Goal: Book appointment/travel/reservation

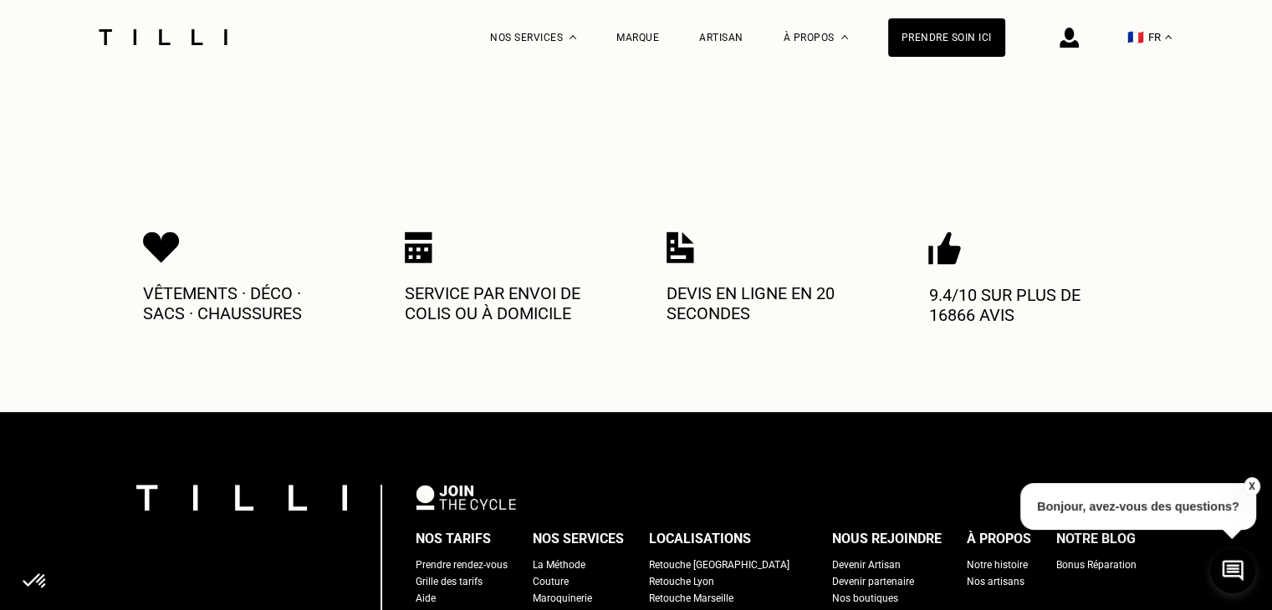
scroll to position [1082, 0]
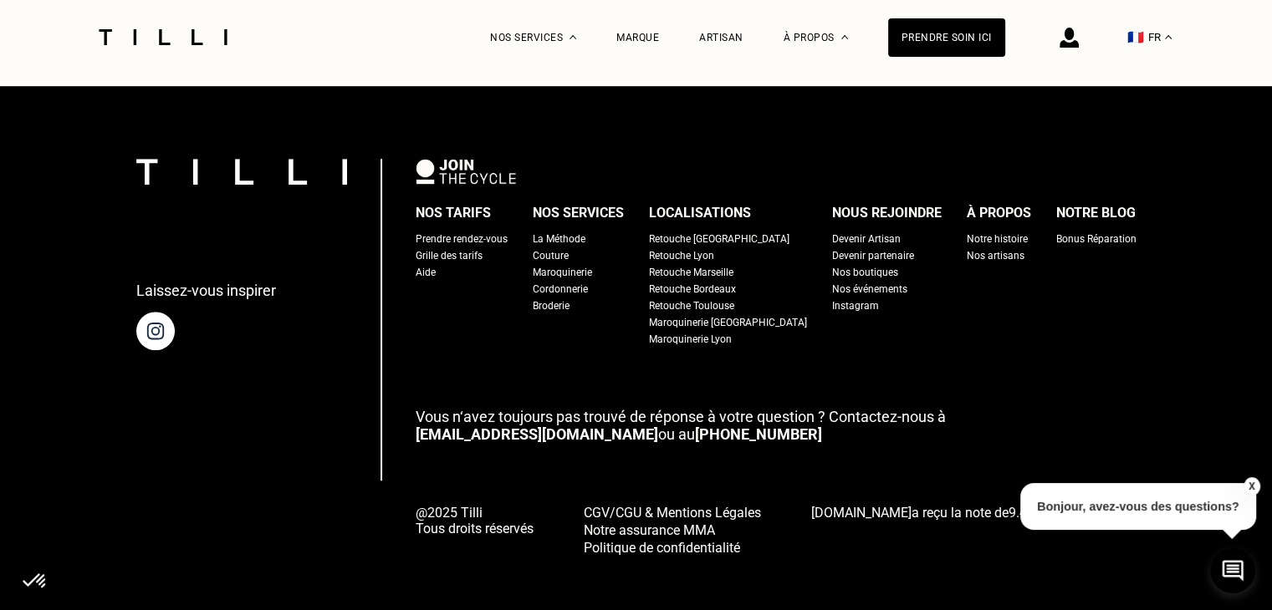
click at [482, 247] on div "Grille des tarifs" at bounding box center [449, 255] width 67 height 17
select select "FR"
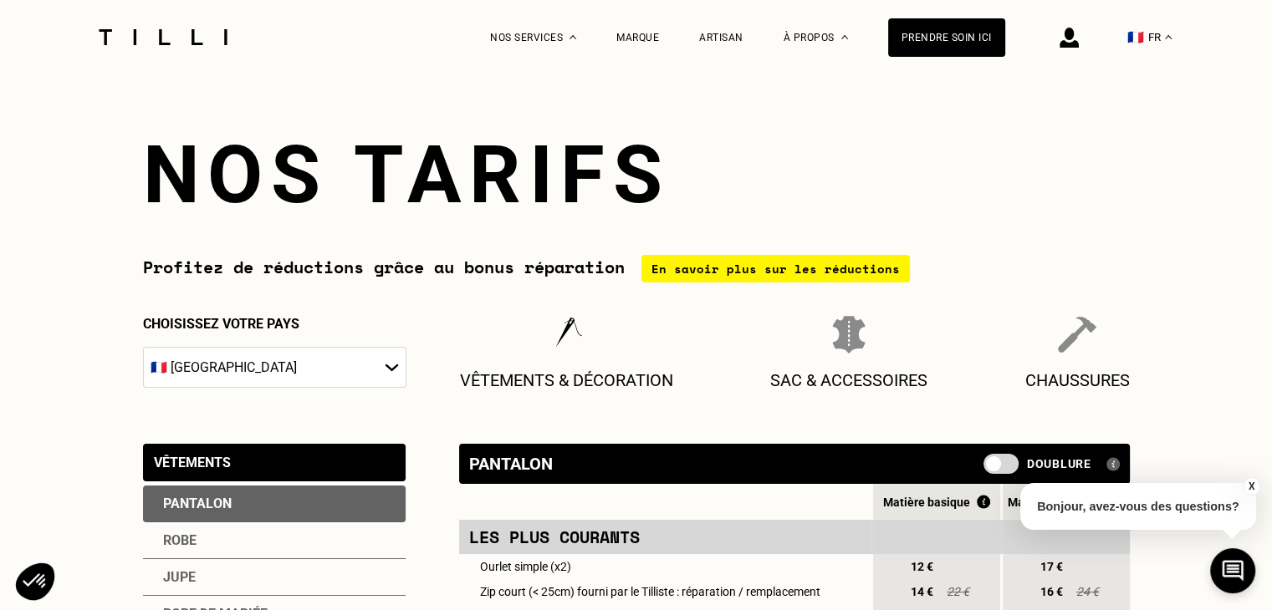
click at [1079, 38] on img at bounding box center [1068, 38] width 19 height 20
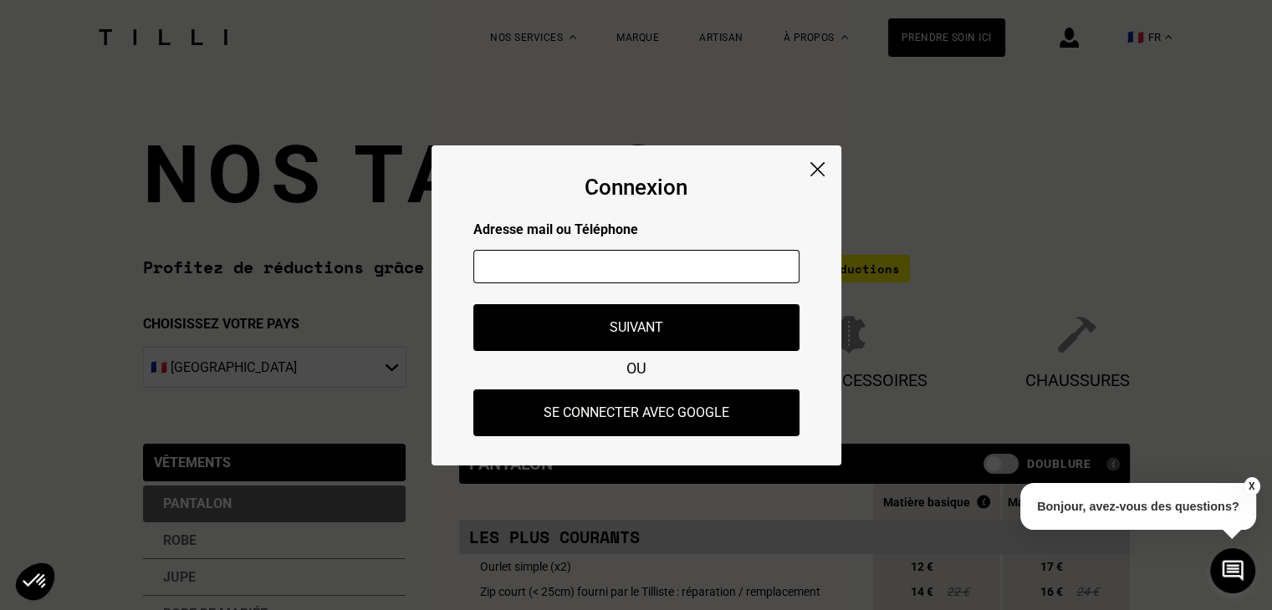
click at [818, 175] on div "Connexion Adresse mail ou Téléphone Adresse mail ou numéro de téléphone non val…" at bounding box center [636, 305] width 410 height 320
click at [818, 171] on img at bounding box center [817, 169] width 14 height 14
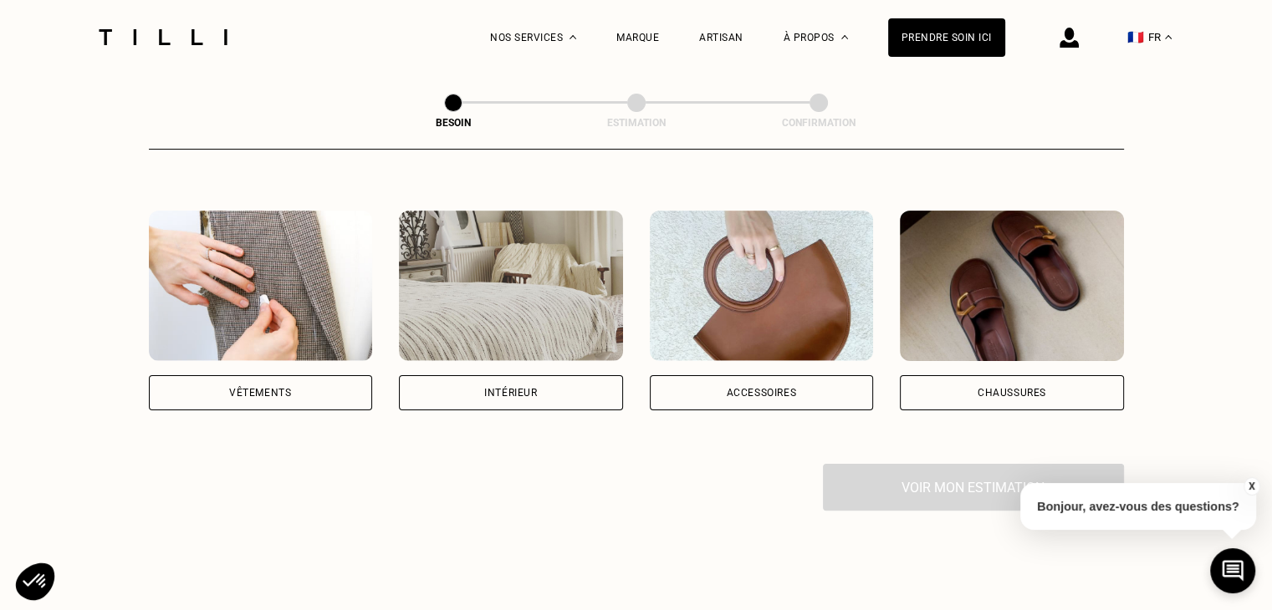
scroll to position [287, 0]
click at [572, 376] on div "Intérieur" at bounding box center [511, 393] width 224 height 35
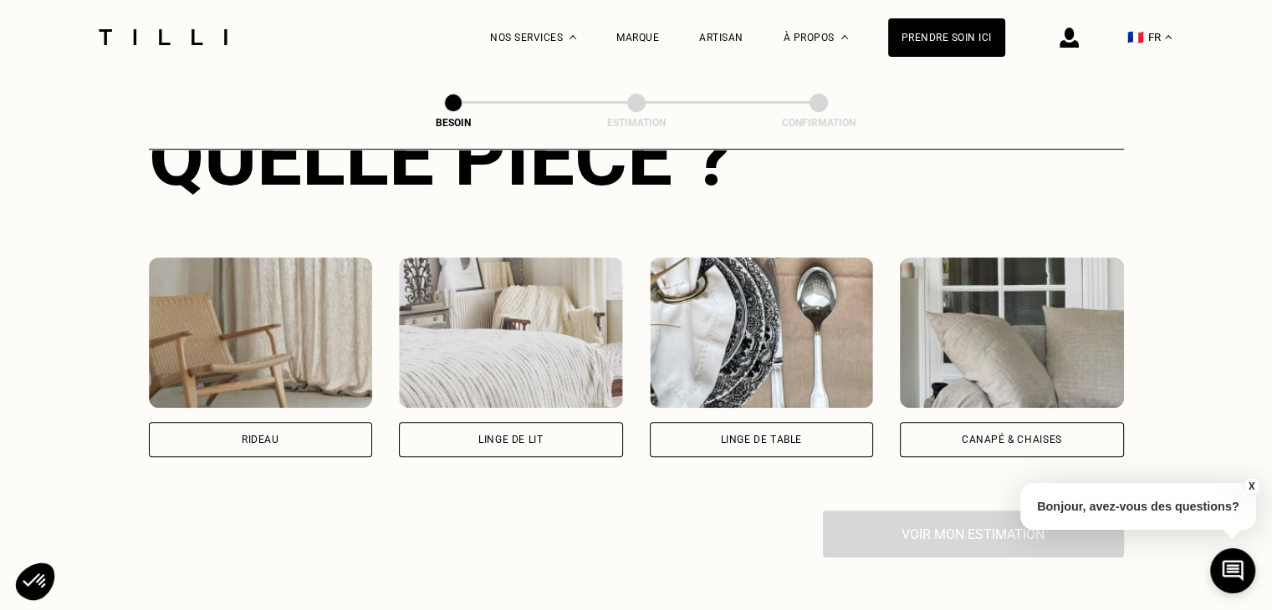
scroll to position [725, 0]
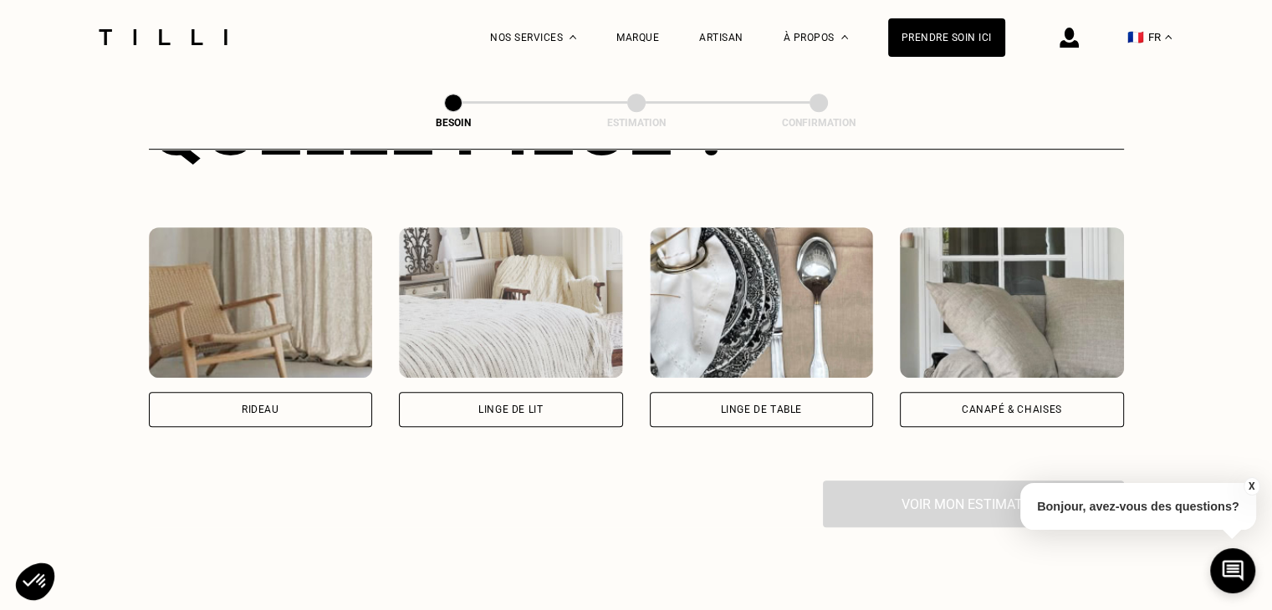
click at [348, 405] on div "Rideau" at bounding box center [261, 409] width 224 height 35
select select "FR"
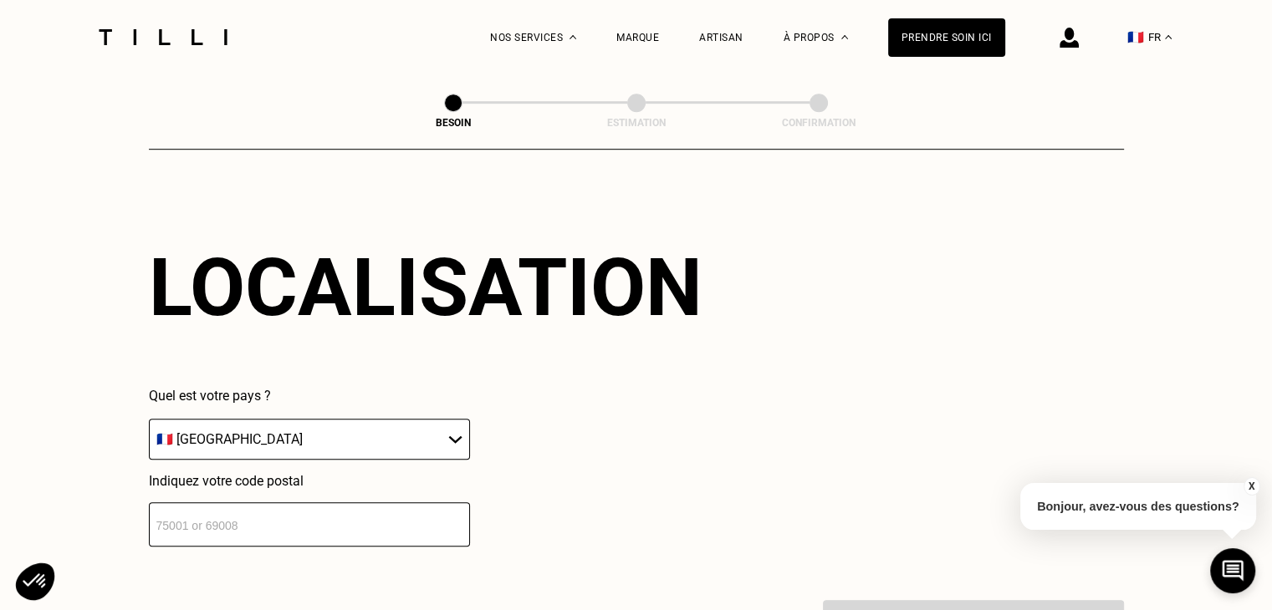
scroll to position [1011, 0]
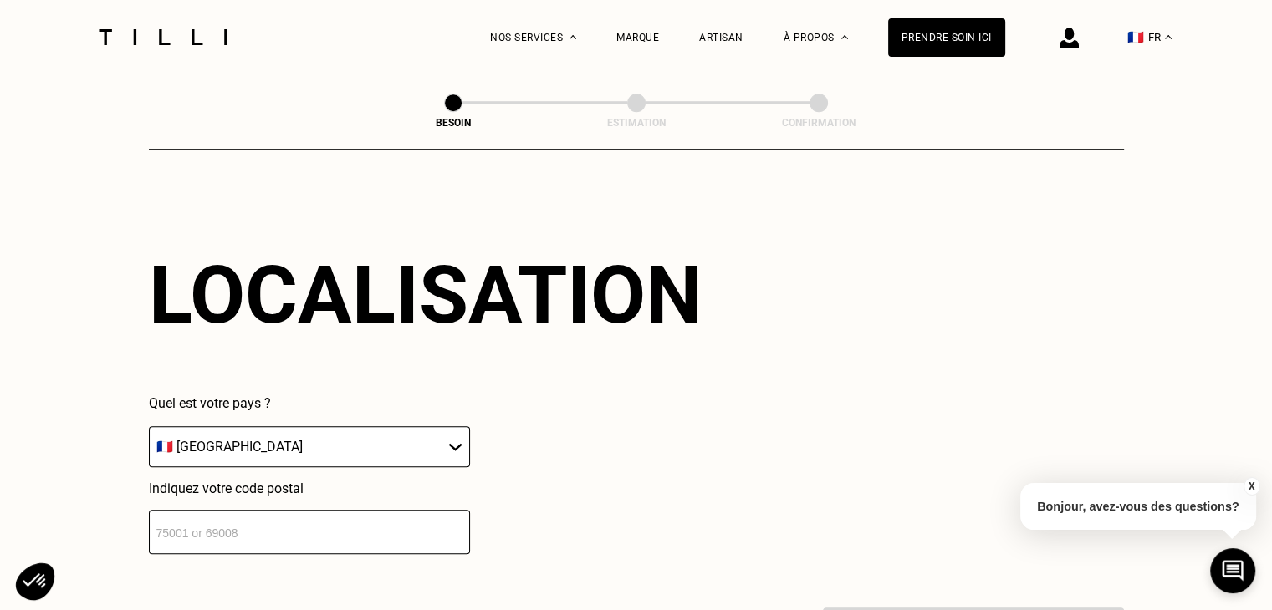
click at [361, 427] on select "🇩🇪 Allemagne 🇦🇹 Autriche 🇧🇪 Belgique 🇧🇬 Bulgarie 🇨🇾 Chypre 🇭🇷 Croatie 🇩🇰 Danema…" at bounding box center [309, 446] width 321 height 41
click at [149, 426] on select "🇩🇪 Allemagne 🇦🇹 Autriche 🇧🇪 Belgique 🇧🇬 Bulgarie 🇨🇾 Chypre 🇭🇷 Croatie 🇩🇰 Danema…" at bounding box center [309, 446] width 321 height 41
click at [235, 510] on input "number" at bounding box center [309, 532] width 321 height 44
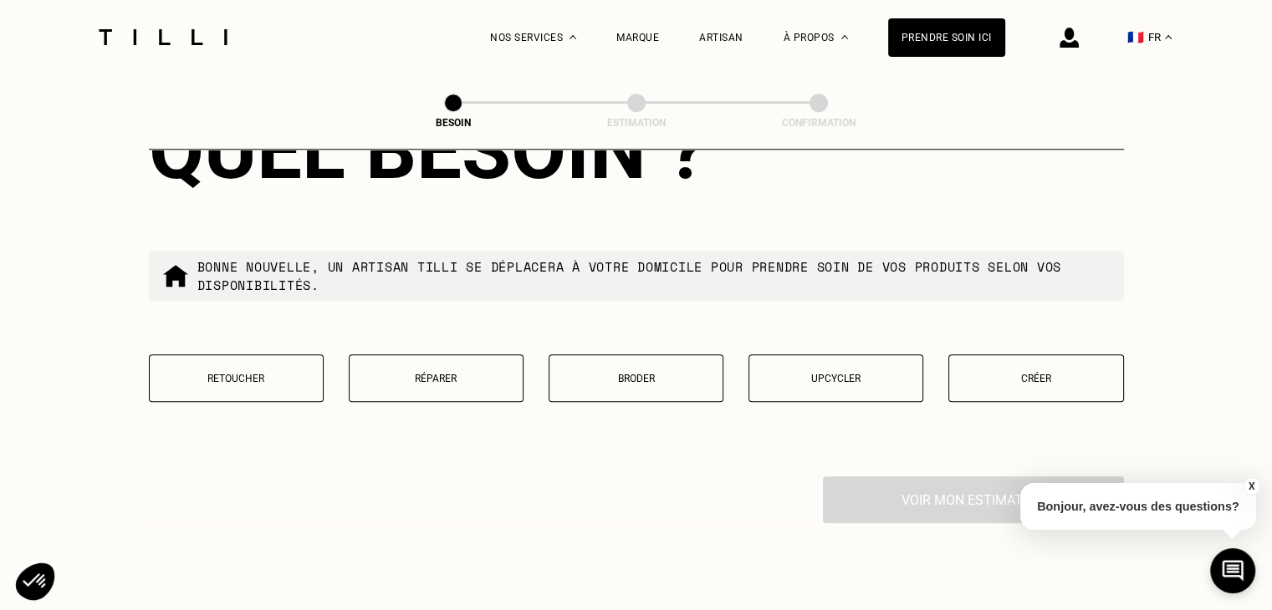
scroll to position [1575, 0]
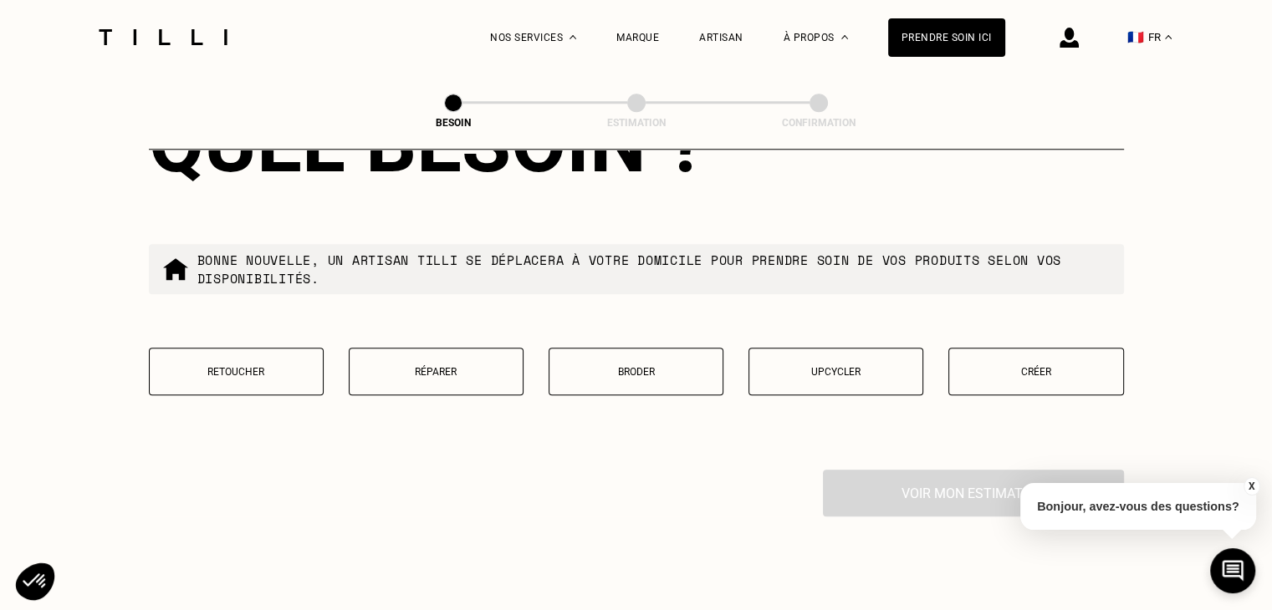
type input "75009"
click at [987, 366] on p "Créer" at bounding box center [1035, 372] width 156 height 12
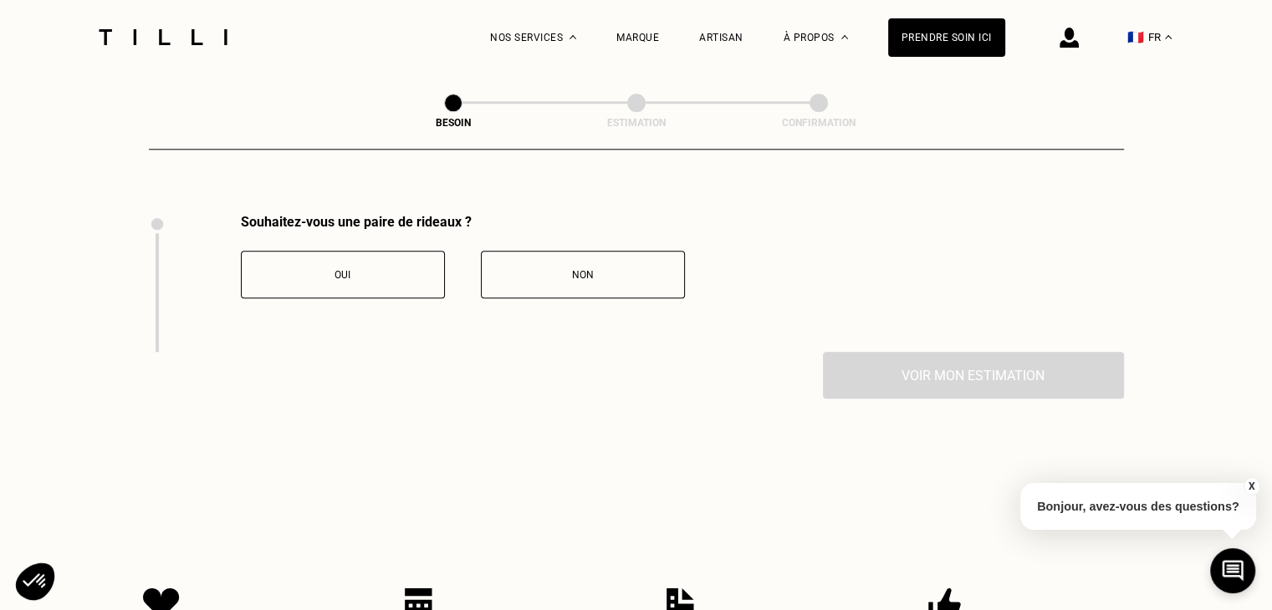
scroll to position [1846, 0]
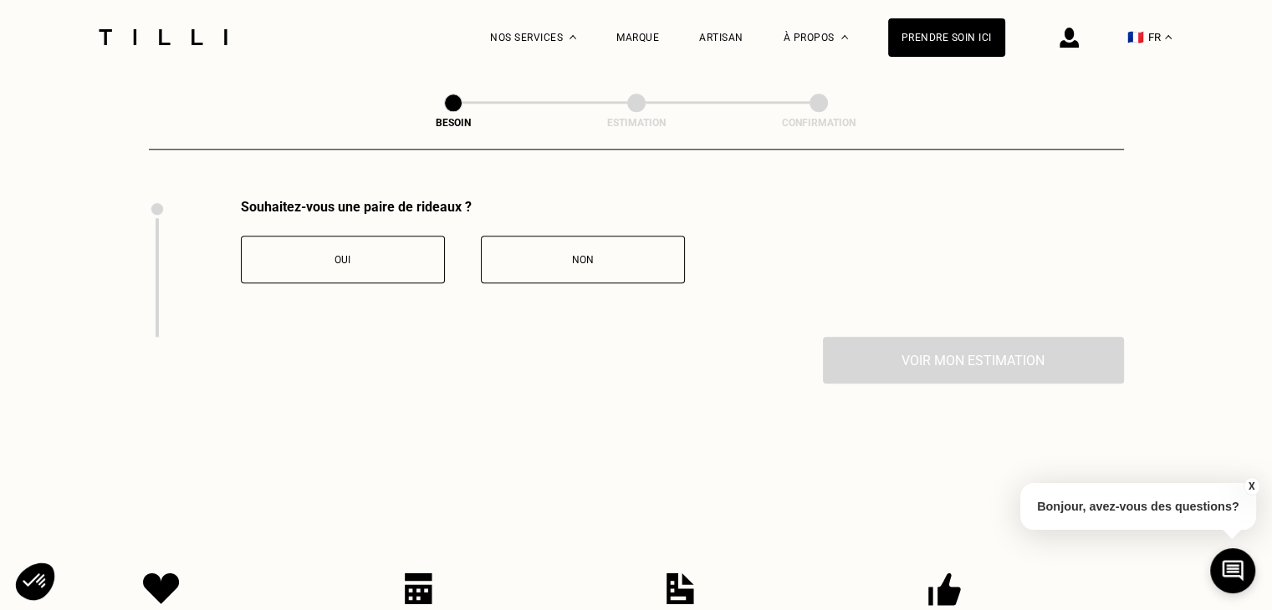
click at [548, 263] on button "Non" at bounding box center [583, 260] width 204 height 48
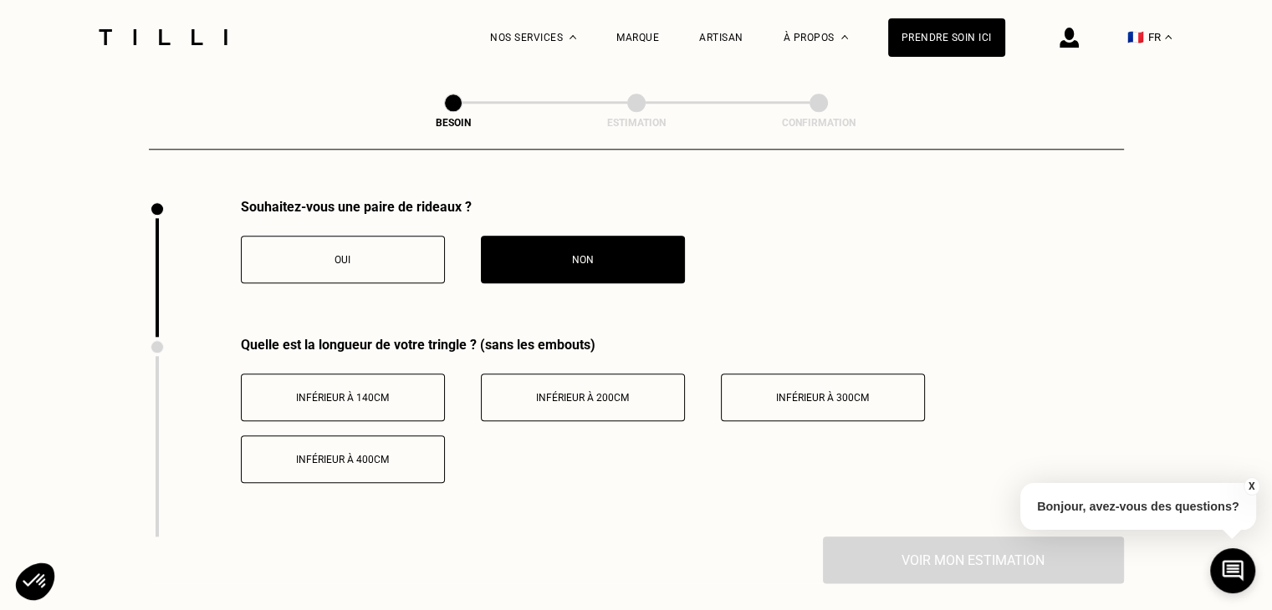
click at [400, 237] on button "Oui" at bounding box center [343, 260] width 204 height 48
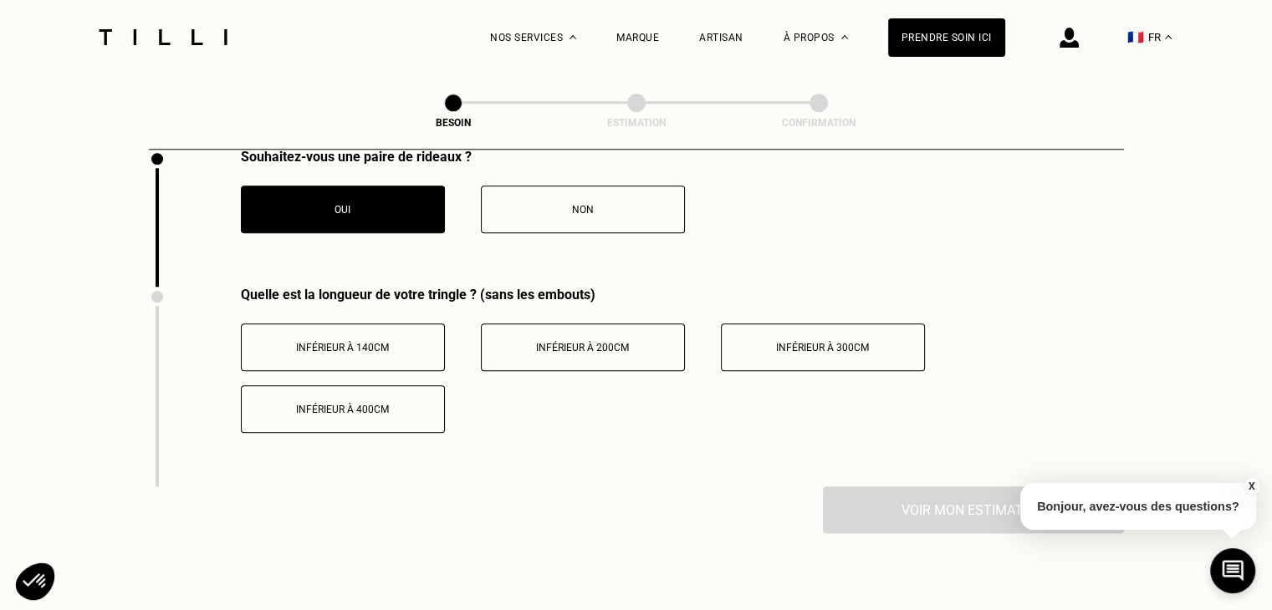
scroll to position [1857, 0]
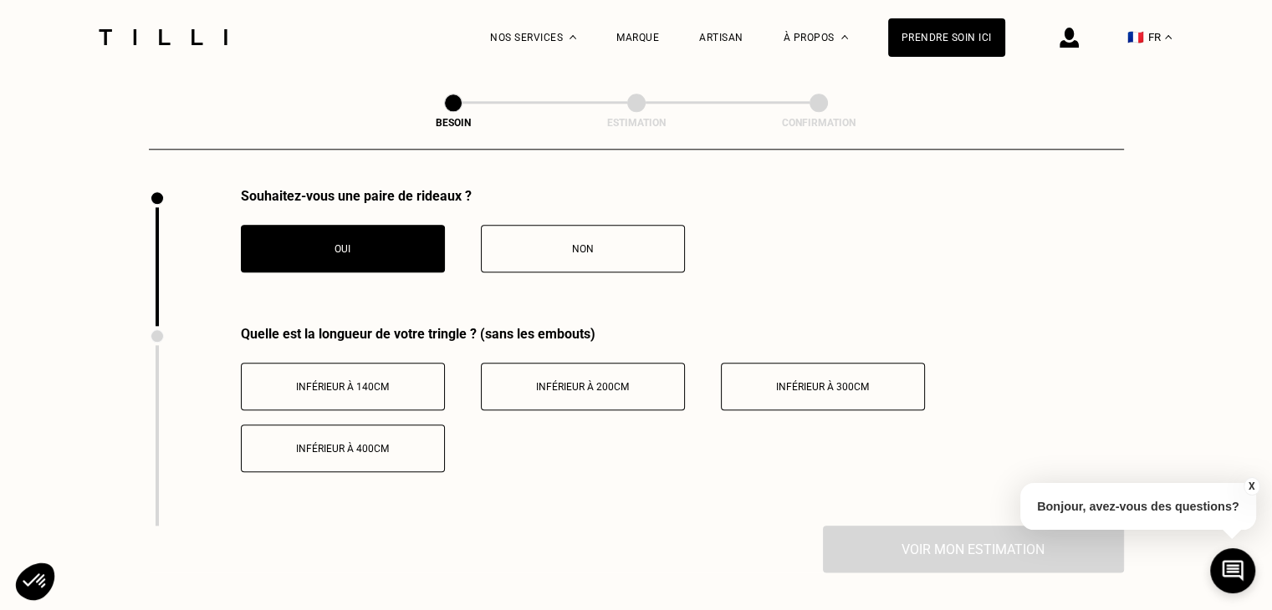
click at [543, 243] on div "Non" at bounding box center [583, 249] width 186 height 12
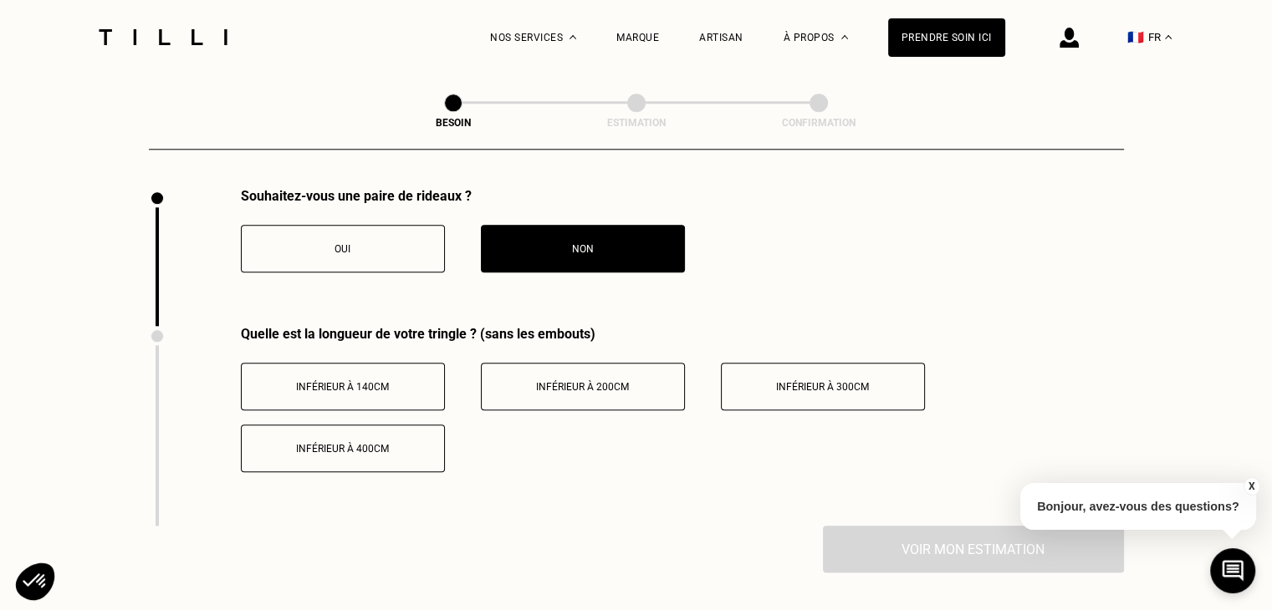
click at [423, 228] on button "Oui" at bounding box center [343, 249] width 204 height 48
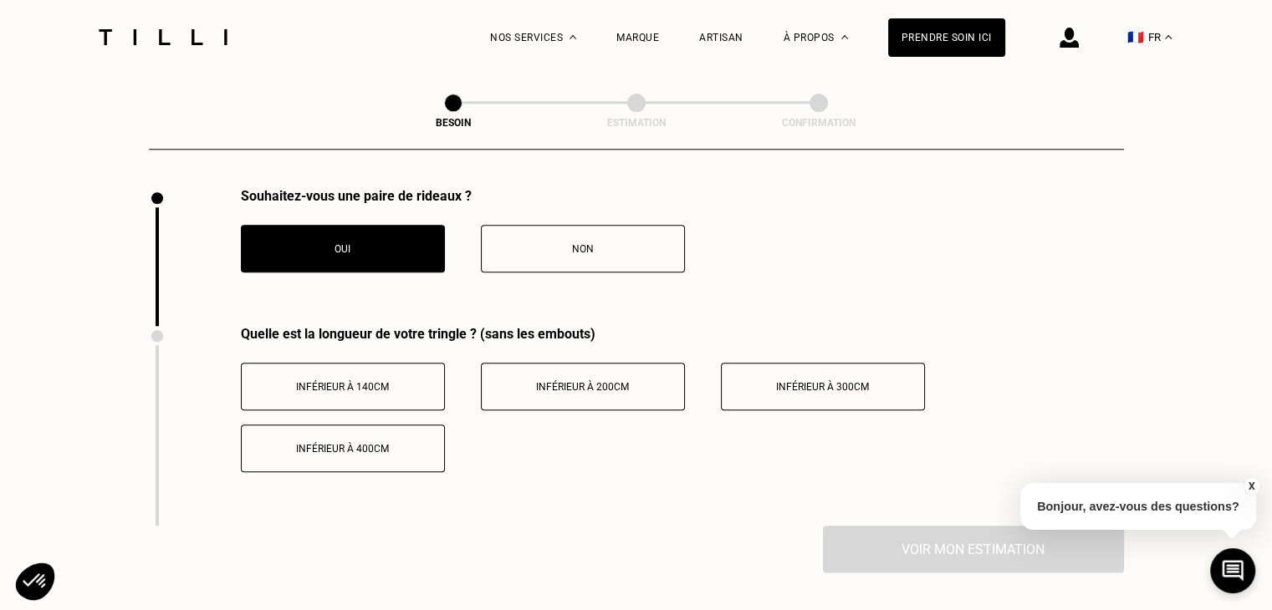
click at [525, 228] on button "Non" at bounding box center [583, 249] width 204 height 48
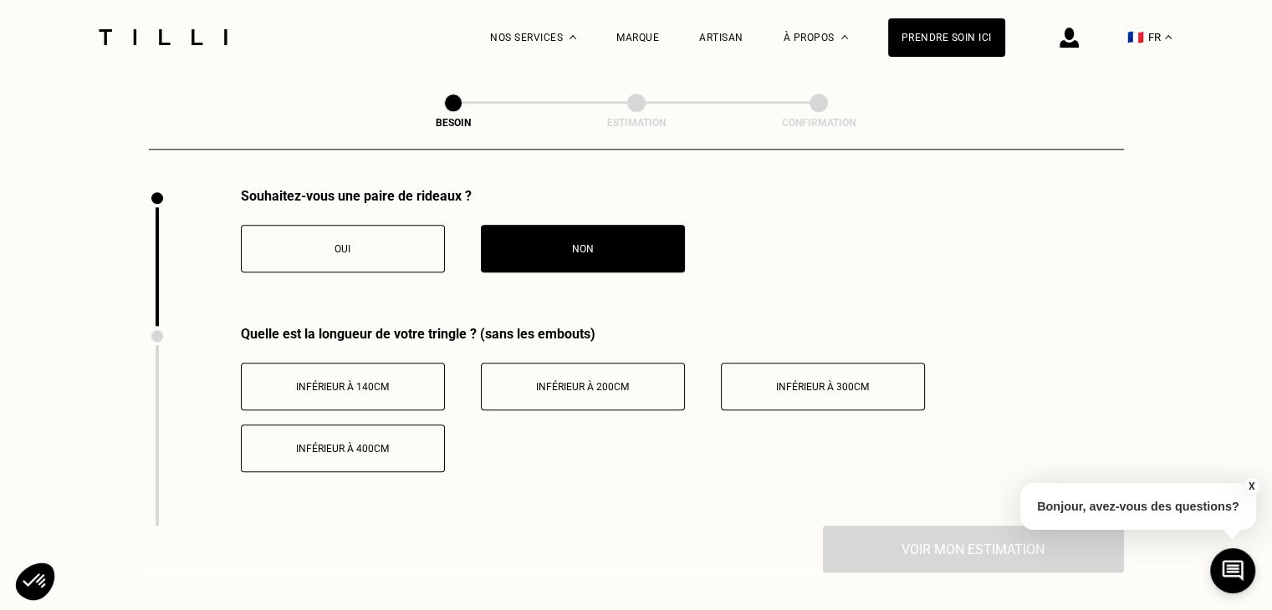
click at [380, 443] on span "Inférieur à 400cm" at bounding box center [342, 449] width 93 height 12
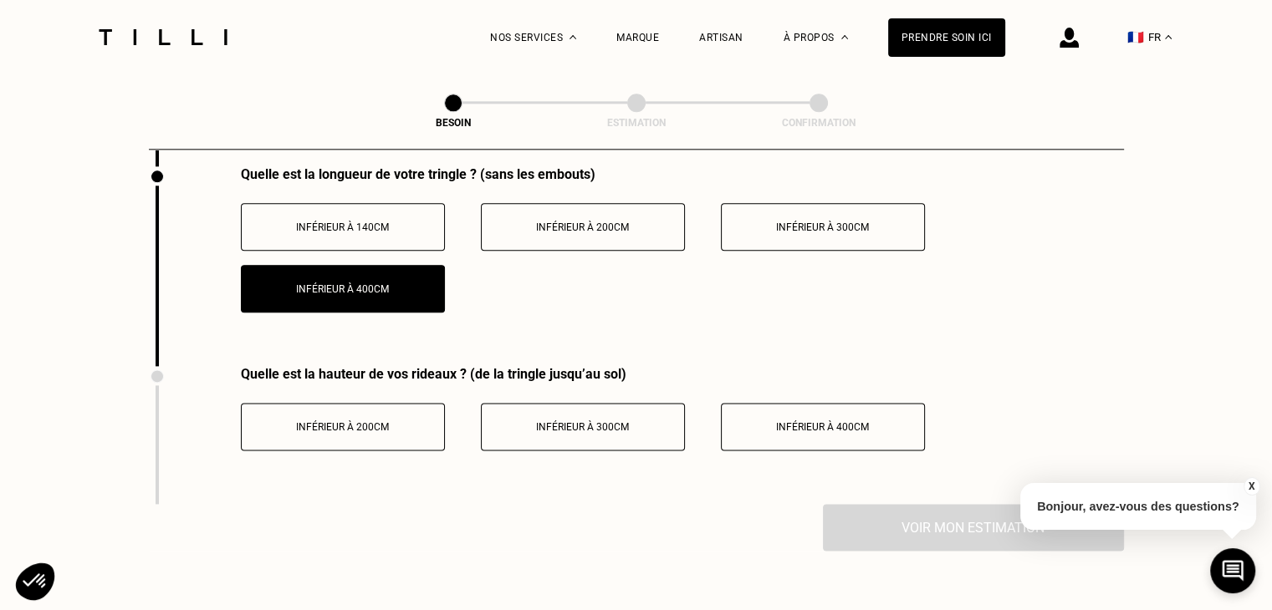
scroll to position [2017, 0]
click at [764, 423] on button "Inférieur à 400cm" at bounding box center [823, 426] width 204 height 48
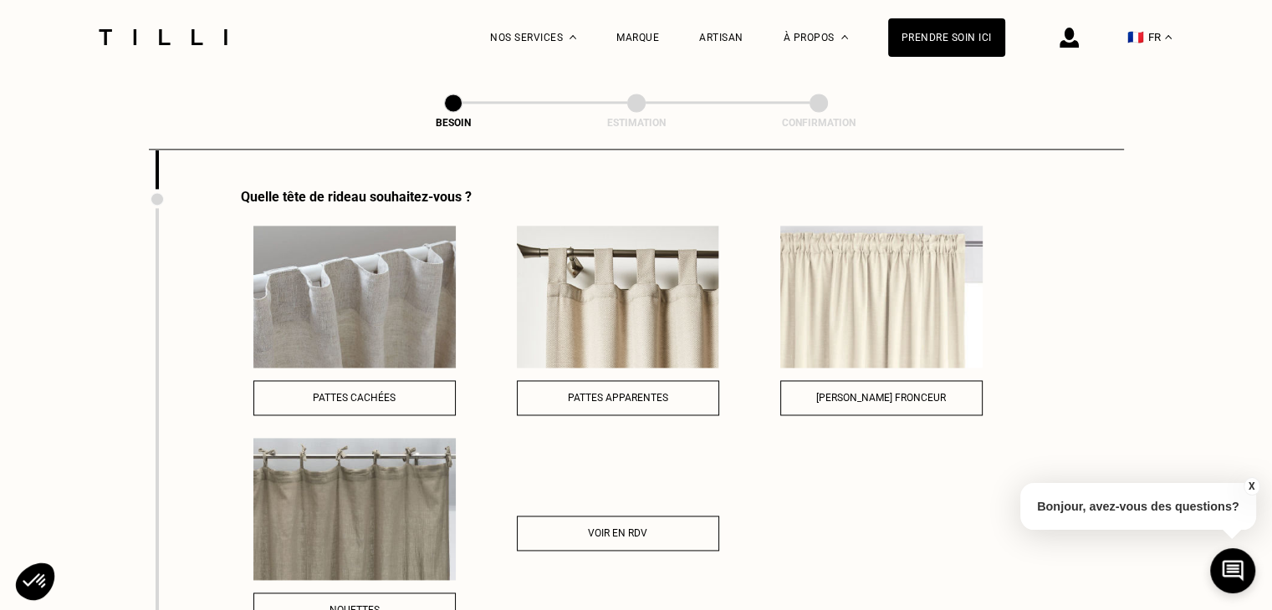
scroll to position [2333, 0]
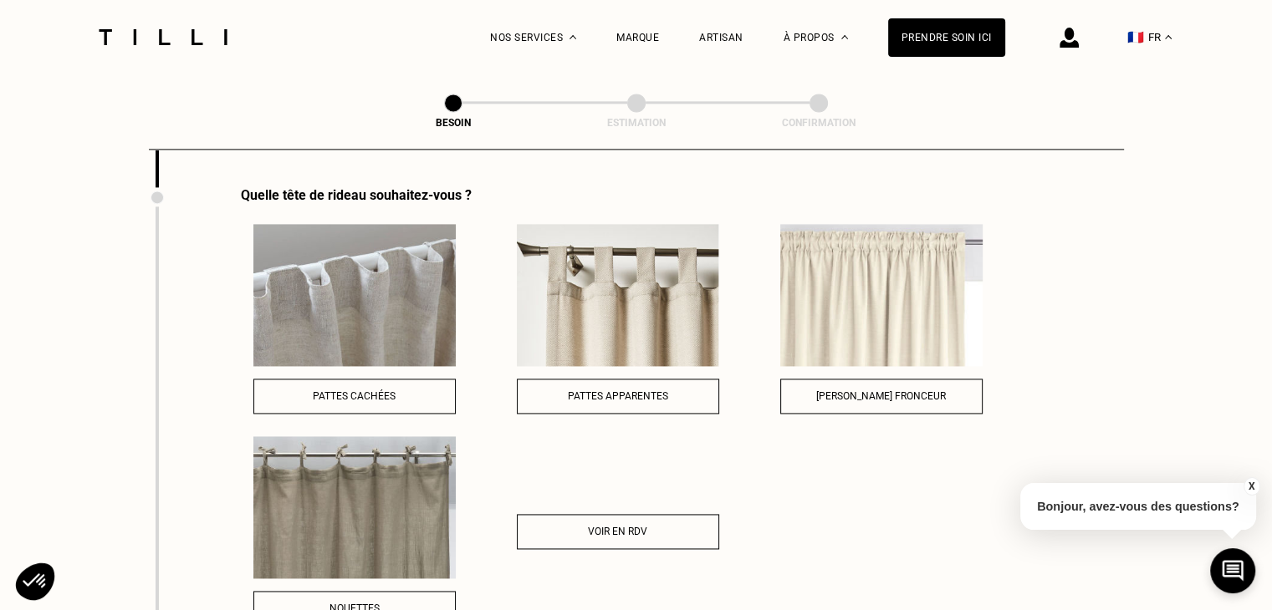
click at [822, 395] on button "Galon fronceur" at bounding box center [881, 396] width 202 height 35
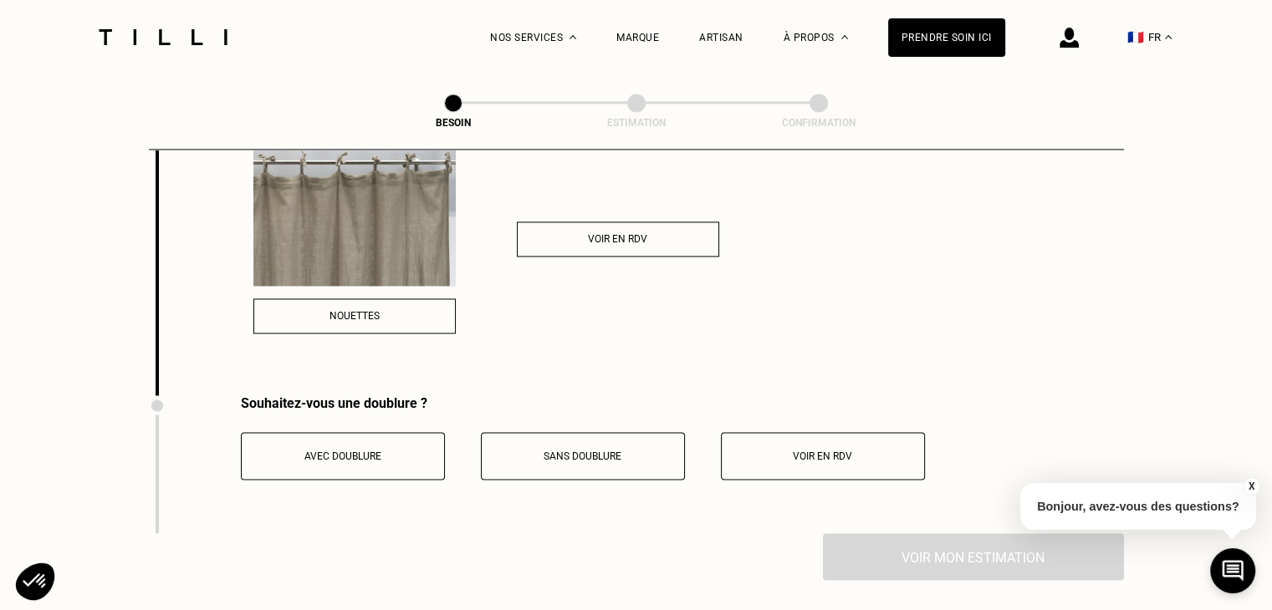
scroll to position [2646, 0]
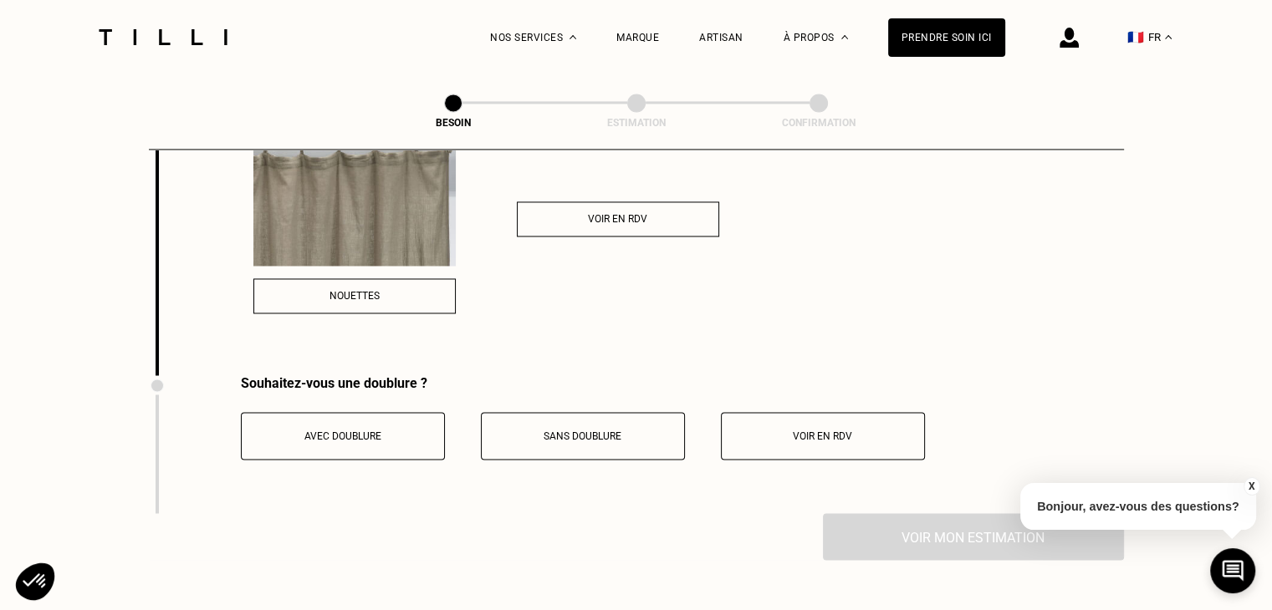
click at [661, 222] on button "Voir en RDV" at bounding box center [618, 218] width 202 height 35
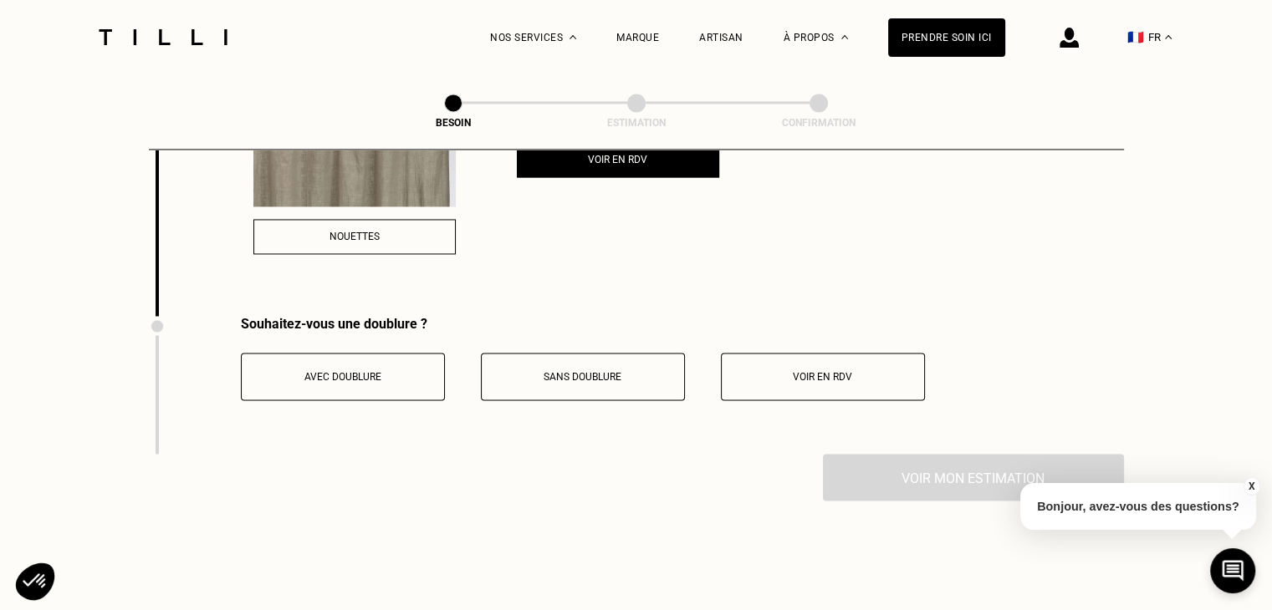
scroll to position [2705, 0]
click at [797, 353] on button "Voir en RDV" at bounding box center [823, 377] width 204 height 48
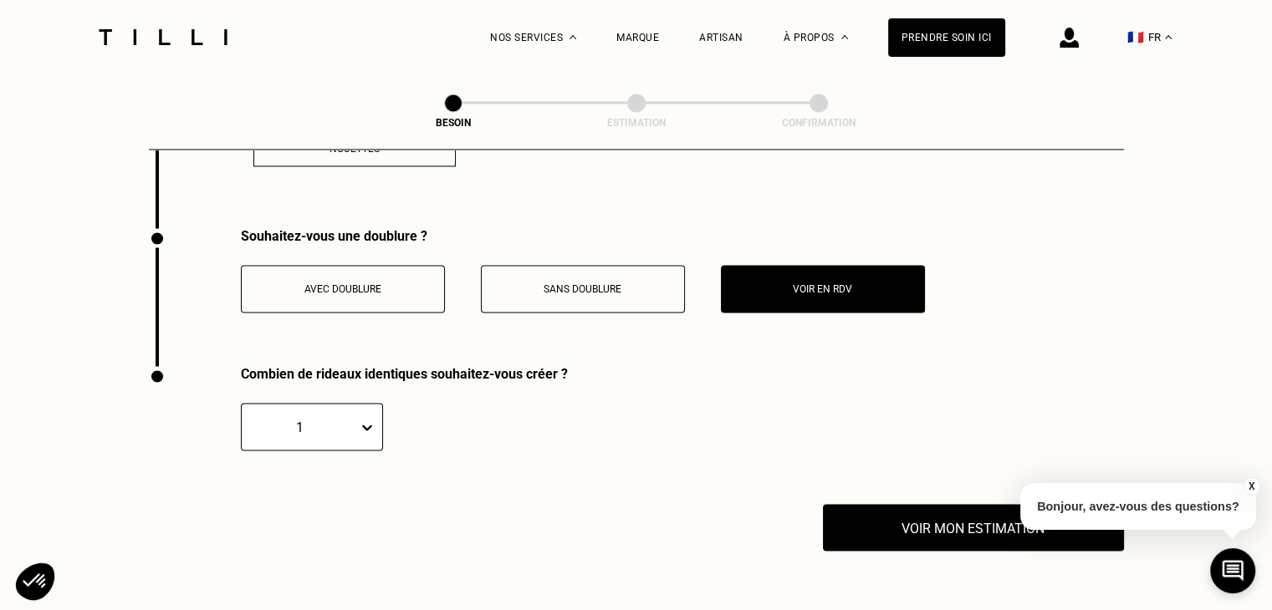
scroll to position [2803, 0]
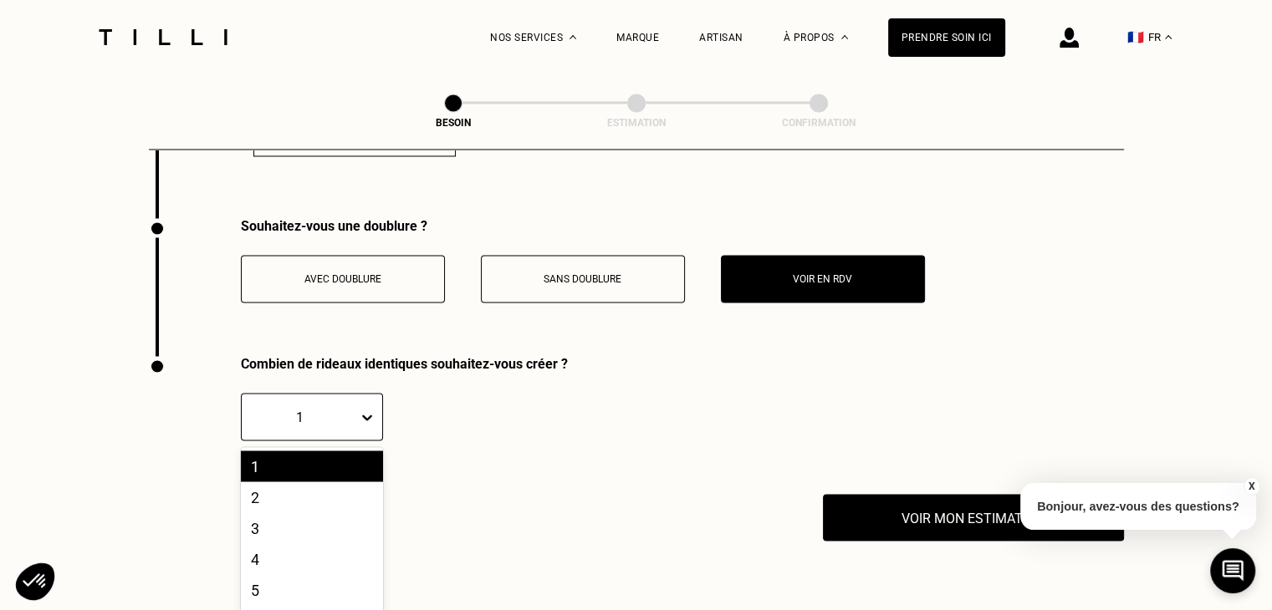
click at [375, 413] on div "10 results available. Use Up and Down to choose options, press Enter to select …" at bounding box center [312, 417] width 142 height 48
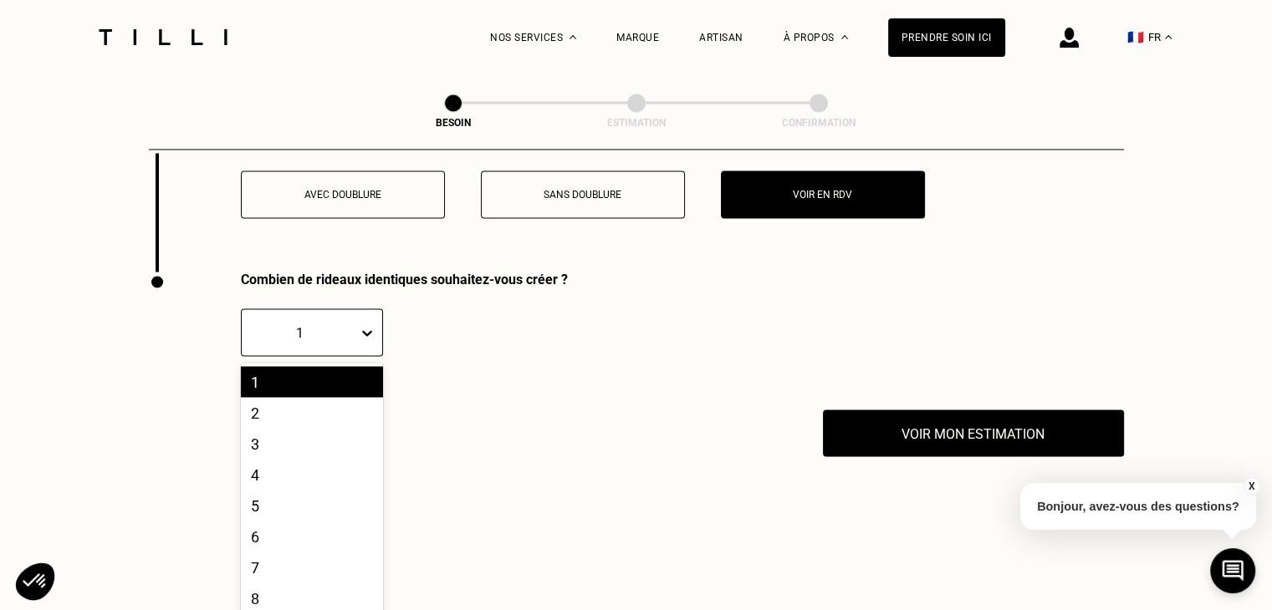
scroll to position [70, 0]
click at [275, 583] on div "10" at bounding box center [312, 594] width 142 height 31
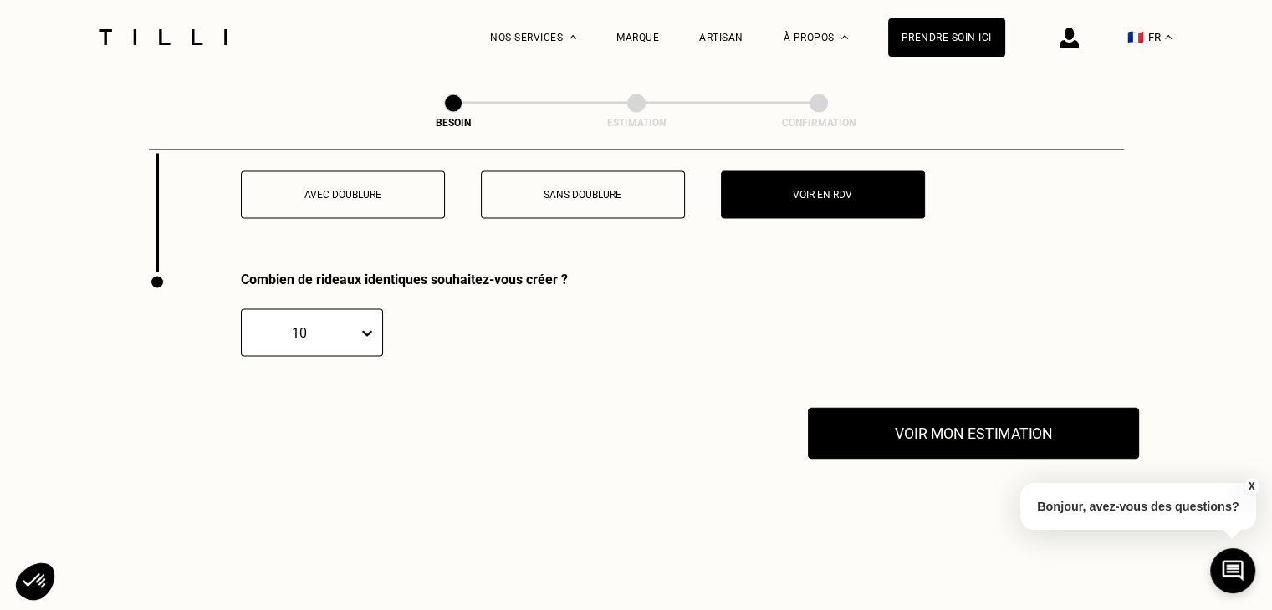
click at [845, 407] on button "Voir mon estimation" at bounding box center [973, 433] width 331 height 52
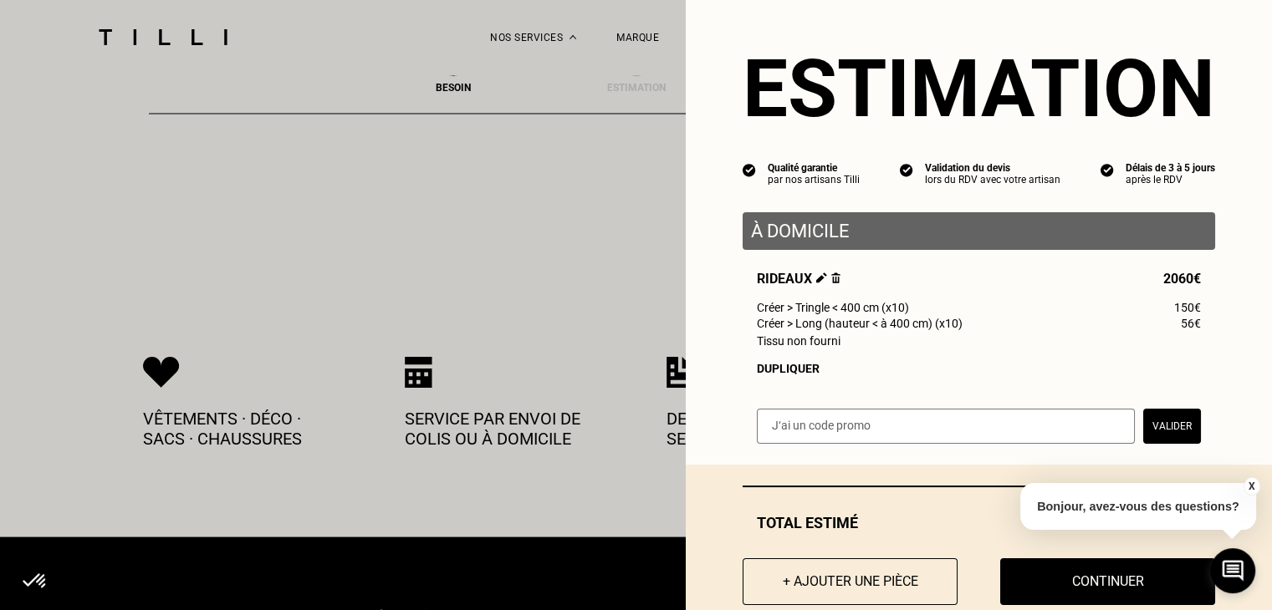
scroll to position [10, 0]
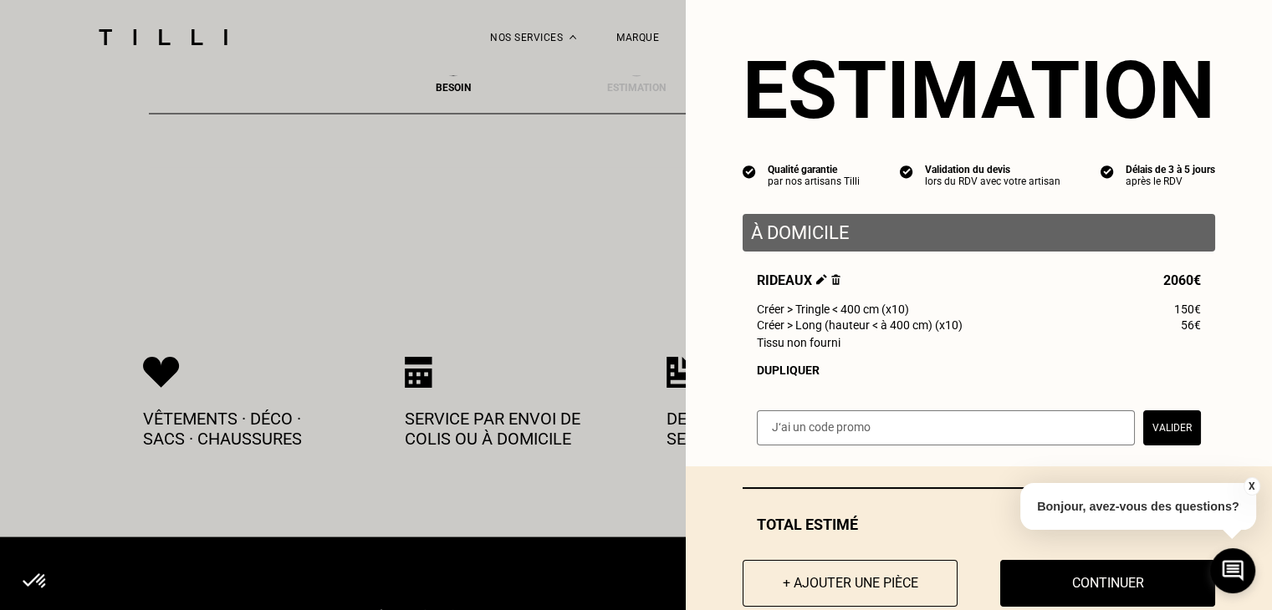
click at [1253, 482] on button "X" at bounding box center [1250, 486] width 17 height 18
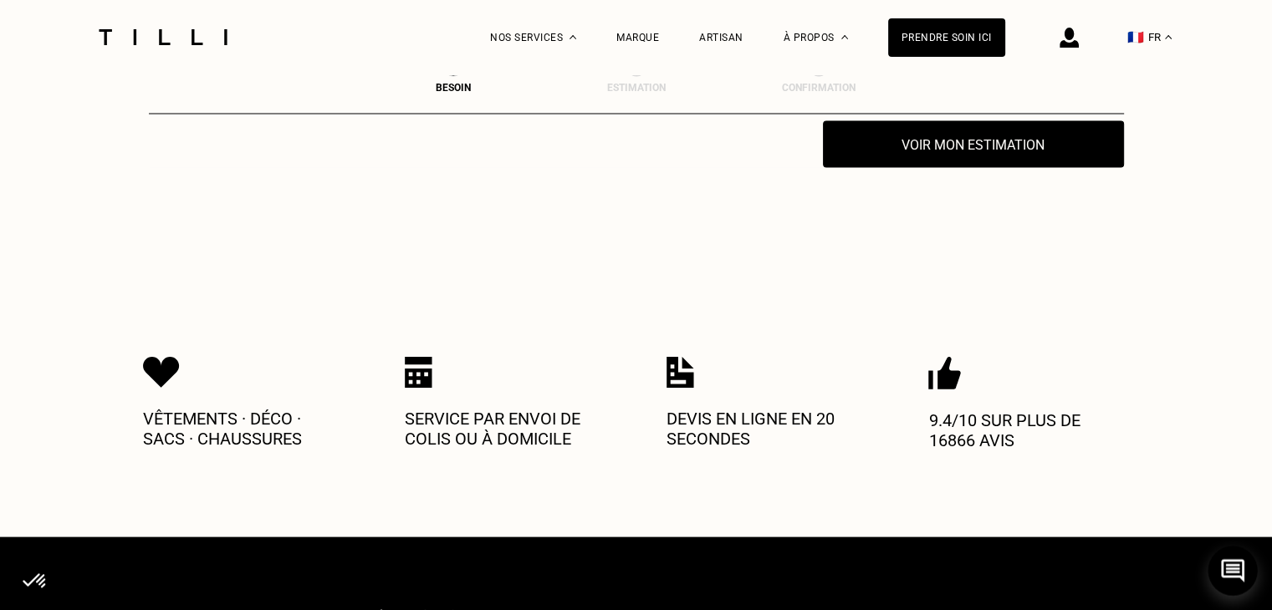
click at [1227, 569] on icon at bounding box center [1233, 571] width 28 height 44
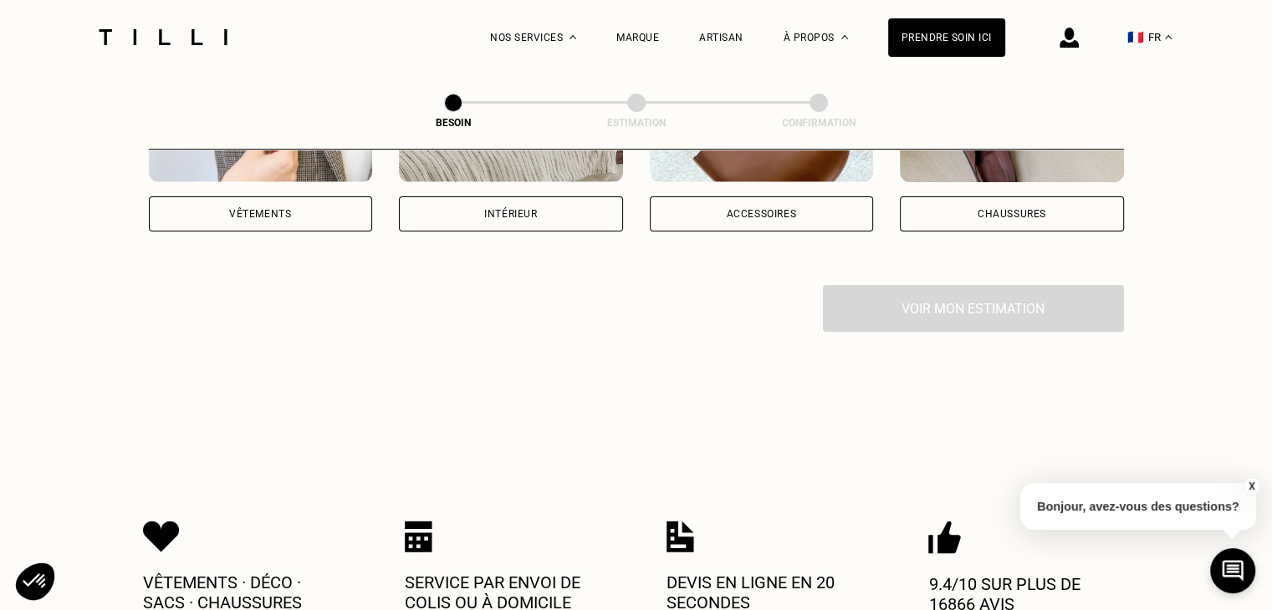
scroll to position [484, 0]
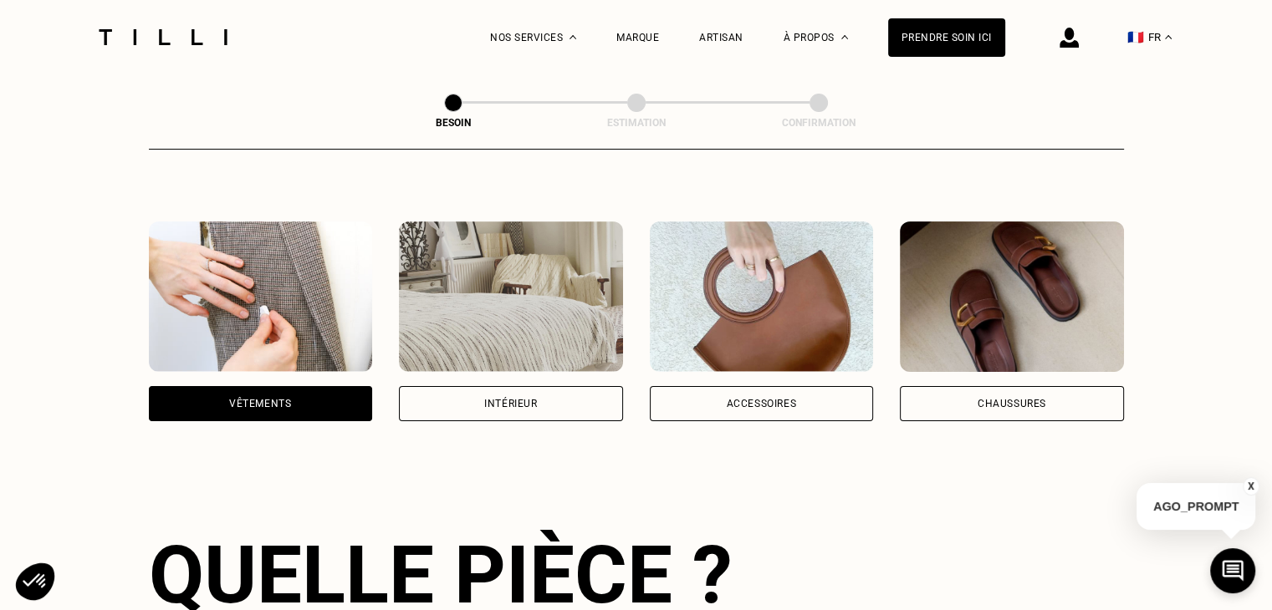
scroll to position [274, 0]
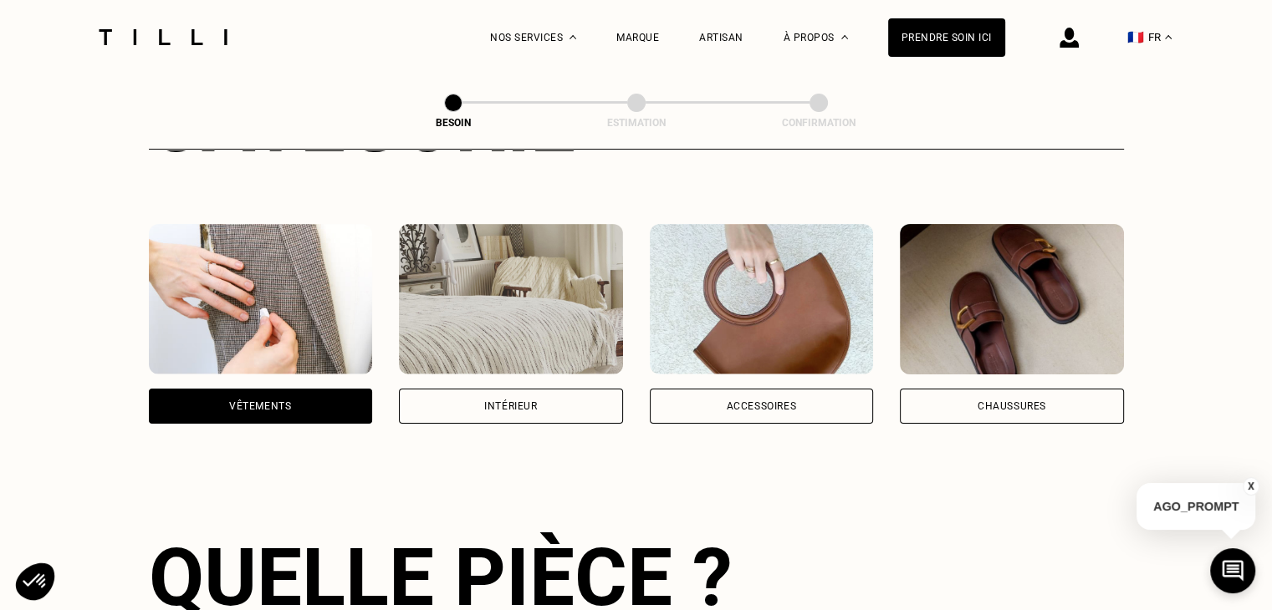
click at [566, 389] on div "Intérieur" at bounding box center [511, 406] width 224 height 35
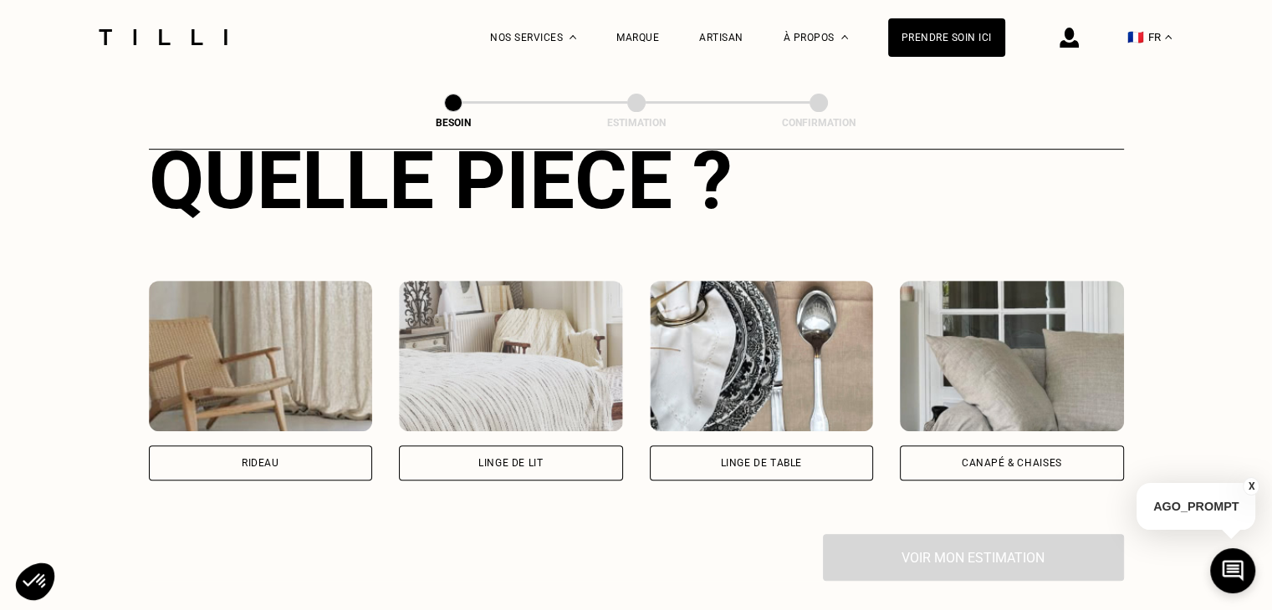
scroll to position [672, 0]
click at [324, 445] on div "Rideau" at bounding box center [261, 462] width 224 height 35
select select "FR"
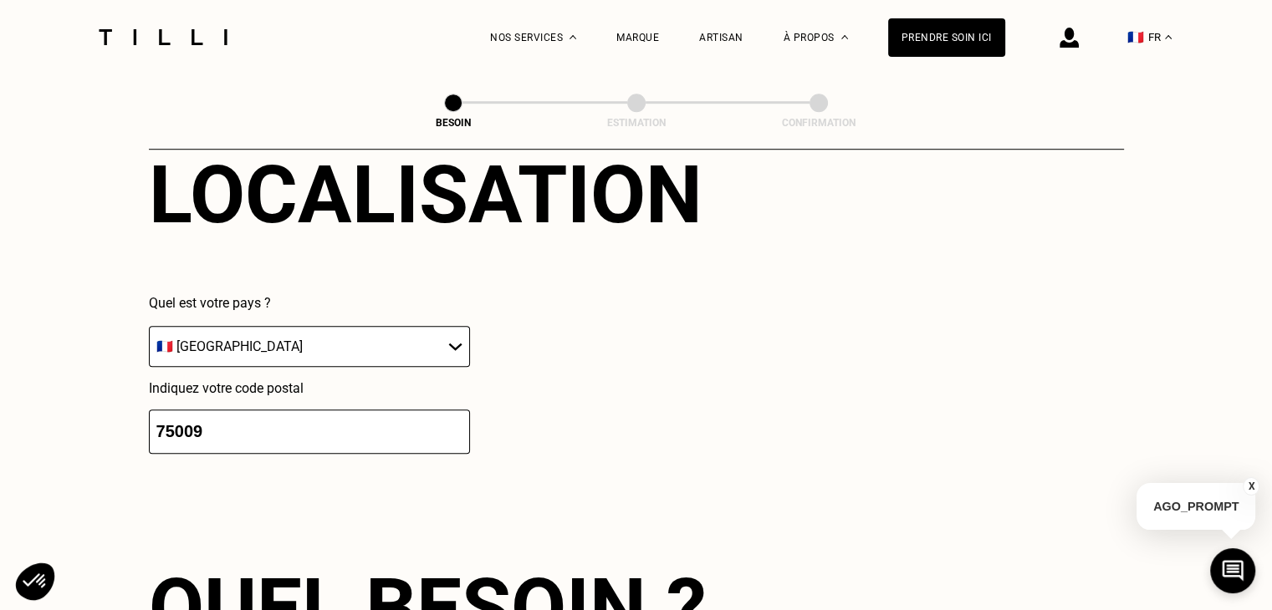
scroll to position [1112, 0]
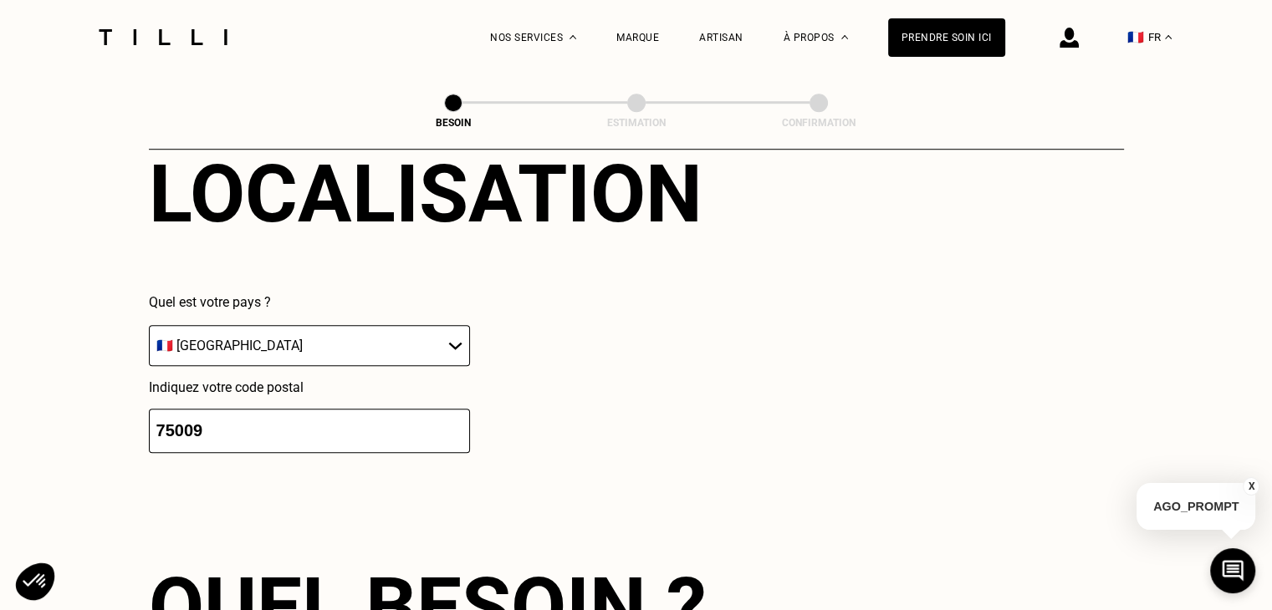
click at [342, 425] on input "75009" at bounding box center [309, 431] width 321 height 44
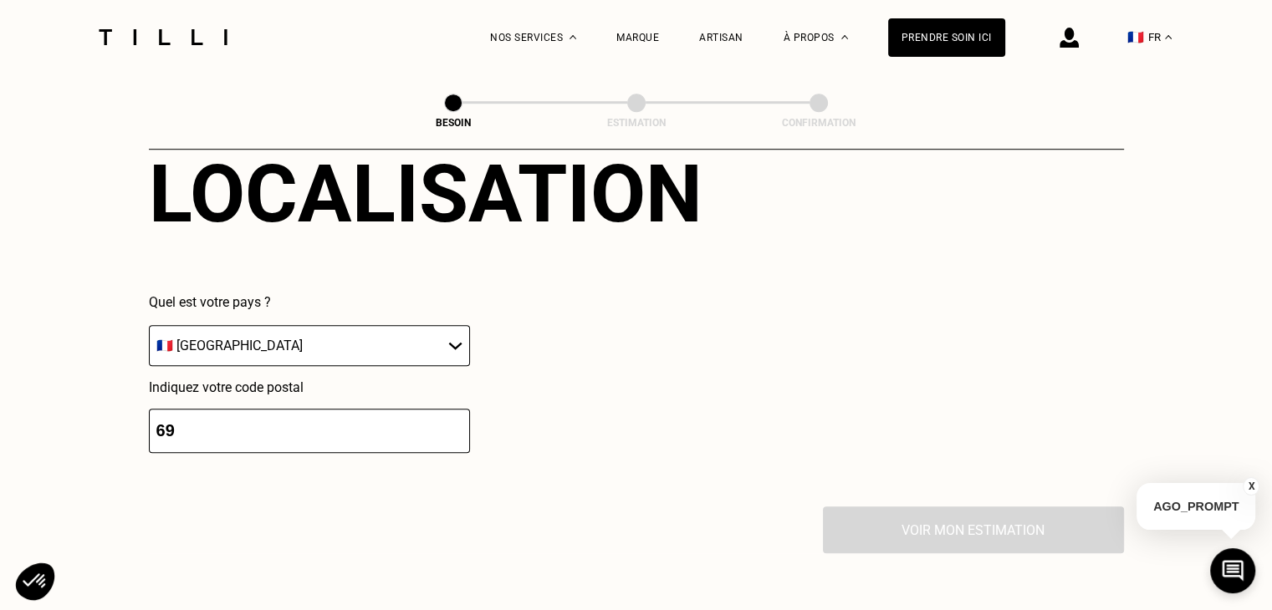
type input "6"
click at [175, 416] on input "72" at bounding box center [309, 431] width 321 height 44
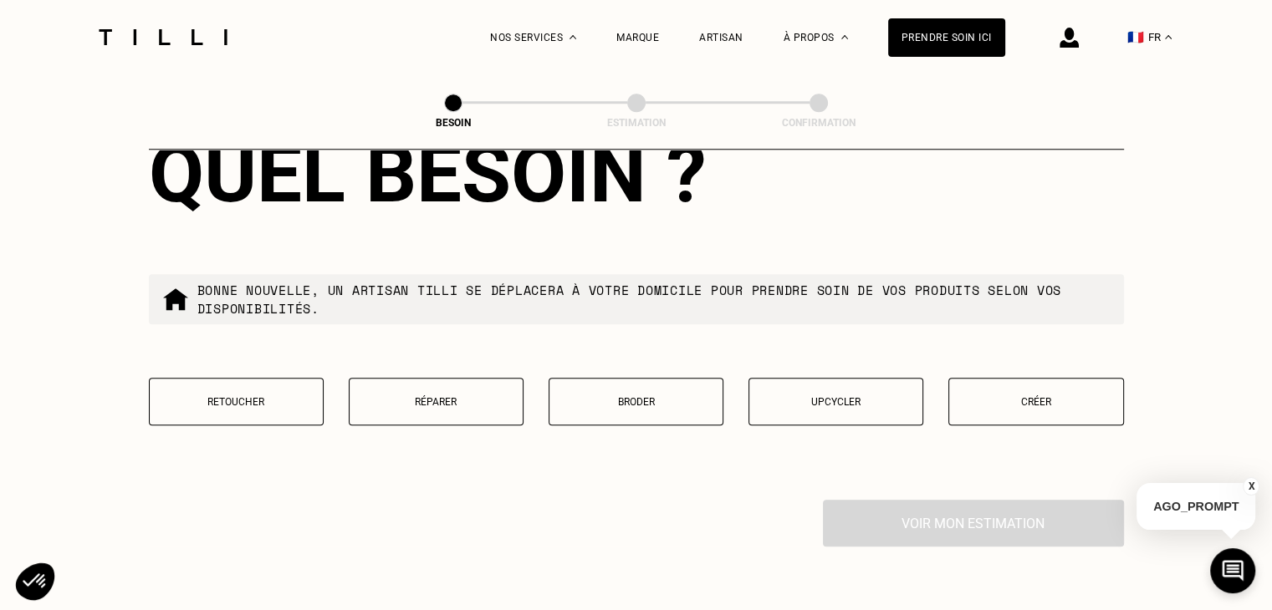
scroll to position [1549, 0]
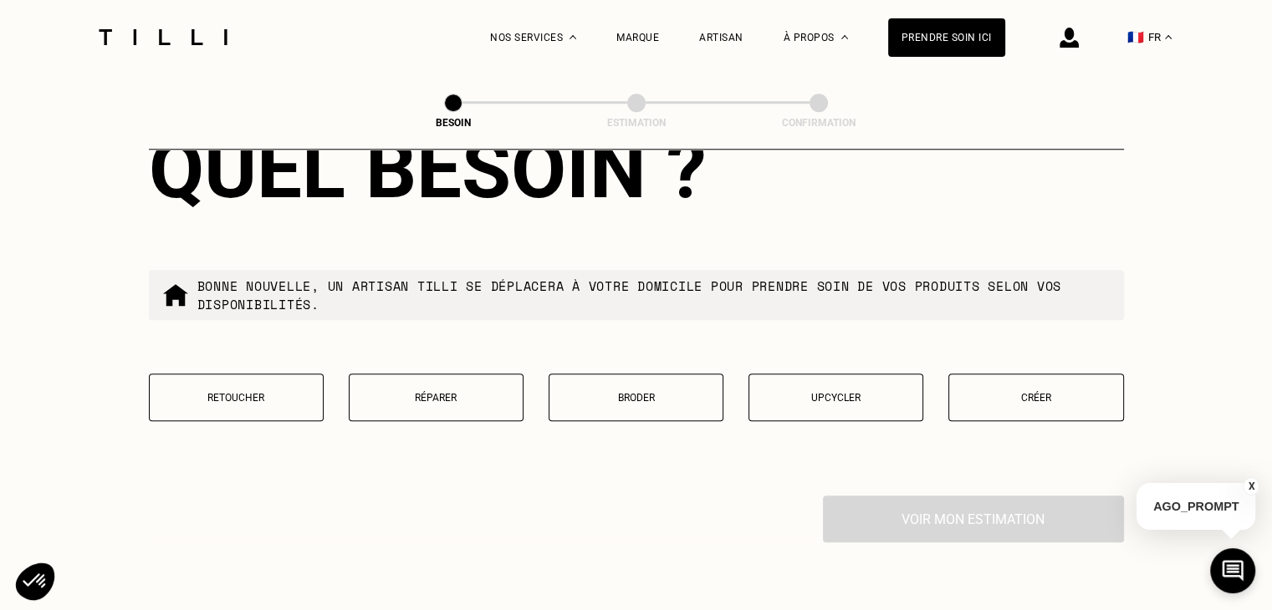
type input "67000"
click at [956, 400] on button "Créer" at bounding box center [1035, 398] width 175 height 48
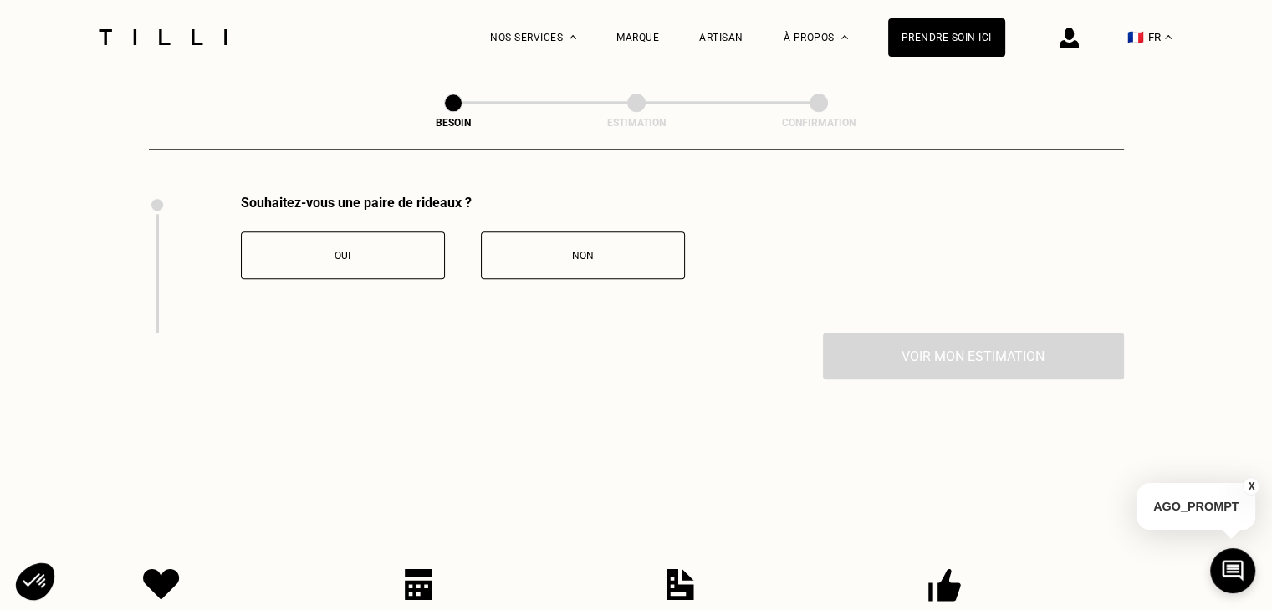
scroll to position [1850, 0]
click at [420, 250] on div "Oui" at bounding box center [343, 256] width 186 height 12
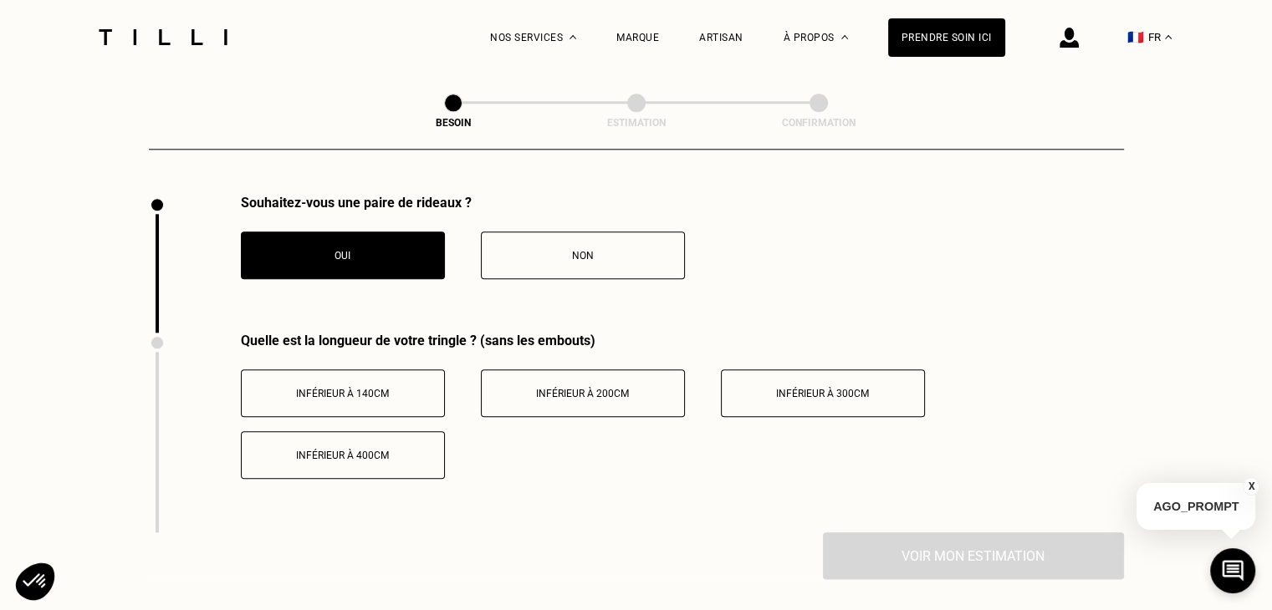
click at [372, 436] on button "Inférieur à 400cm" at bounding box center [343, 455] width 204 height 48
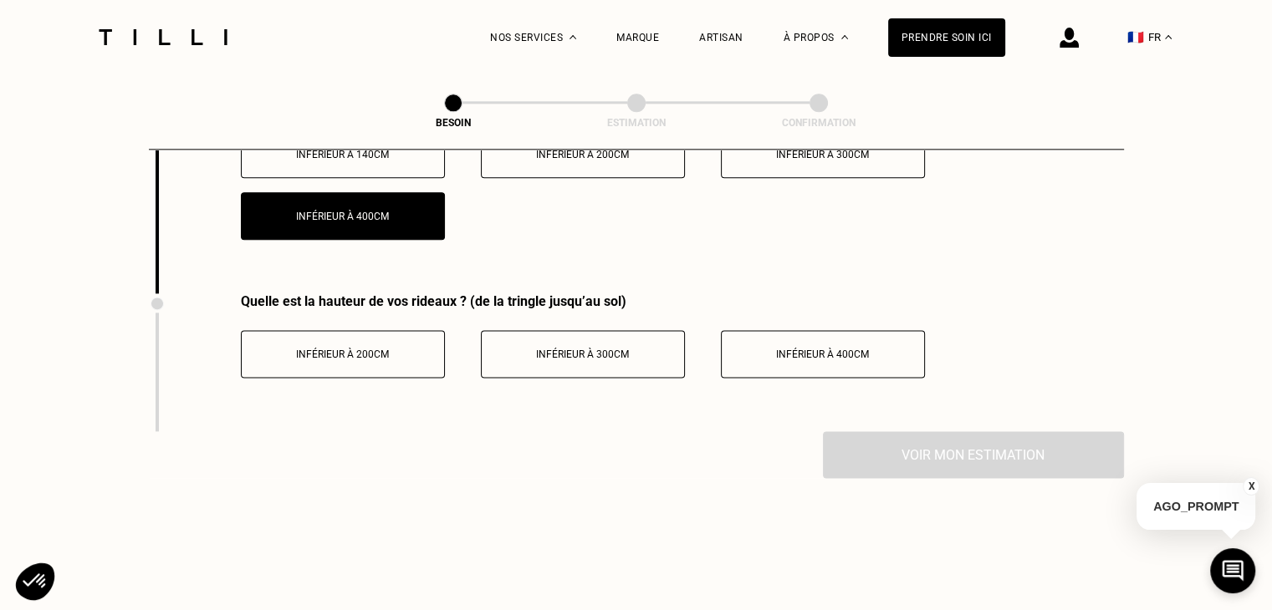
scroll to position [2093, 0]
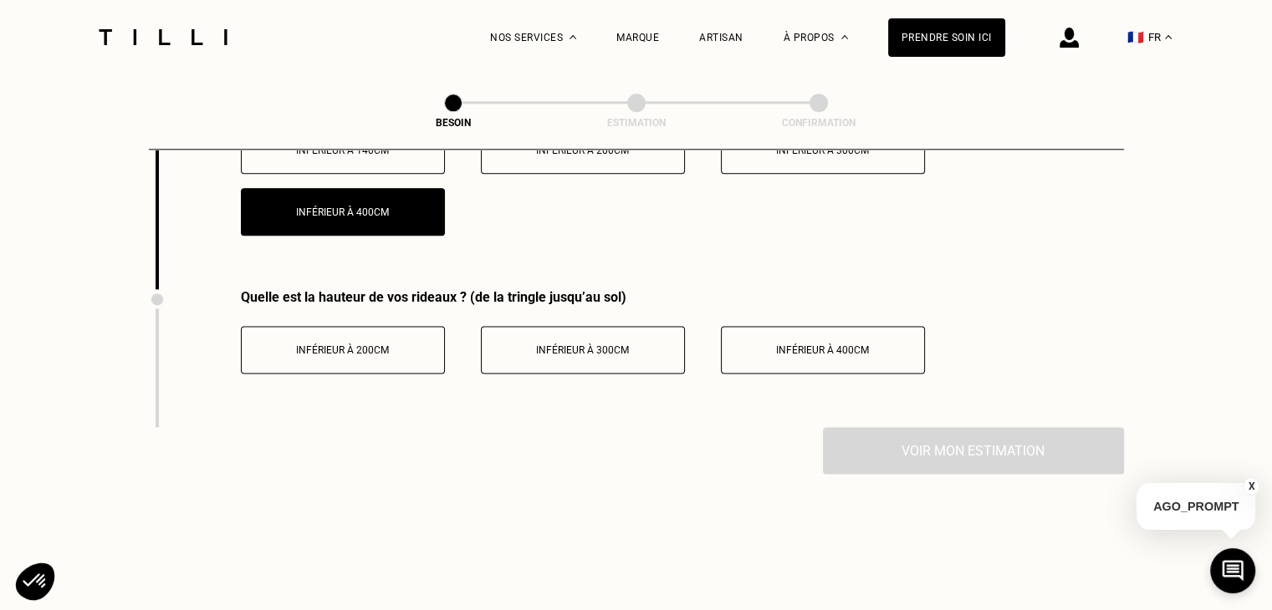
click at [829, 332] on button "Inférieur à 400cm" at bounding box center [823, 350] width 204 height 48
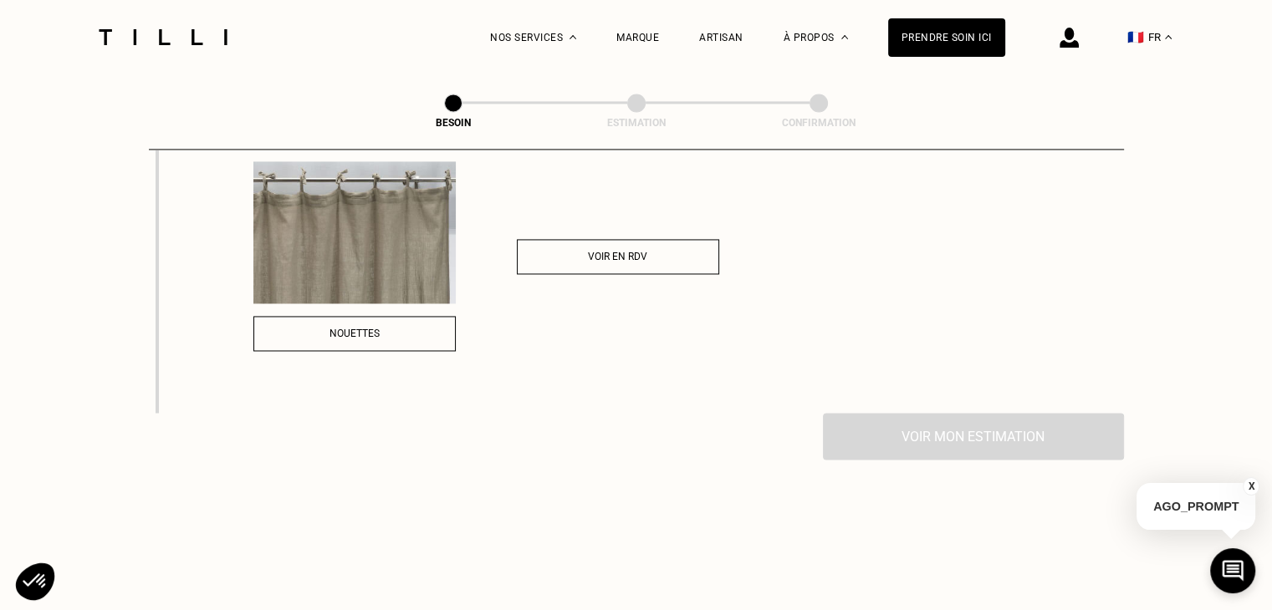
scroll to position [2608, 0]
click at [657, 251] on div "Voir en RDV" at bounding box center [618, 257] width 184 height 12
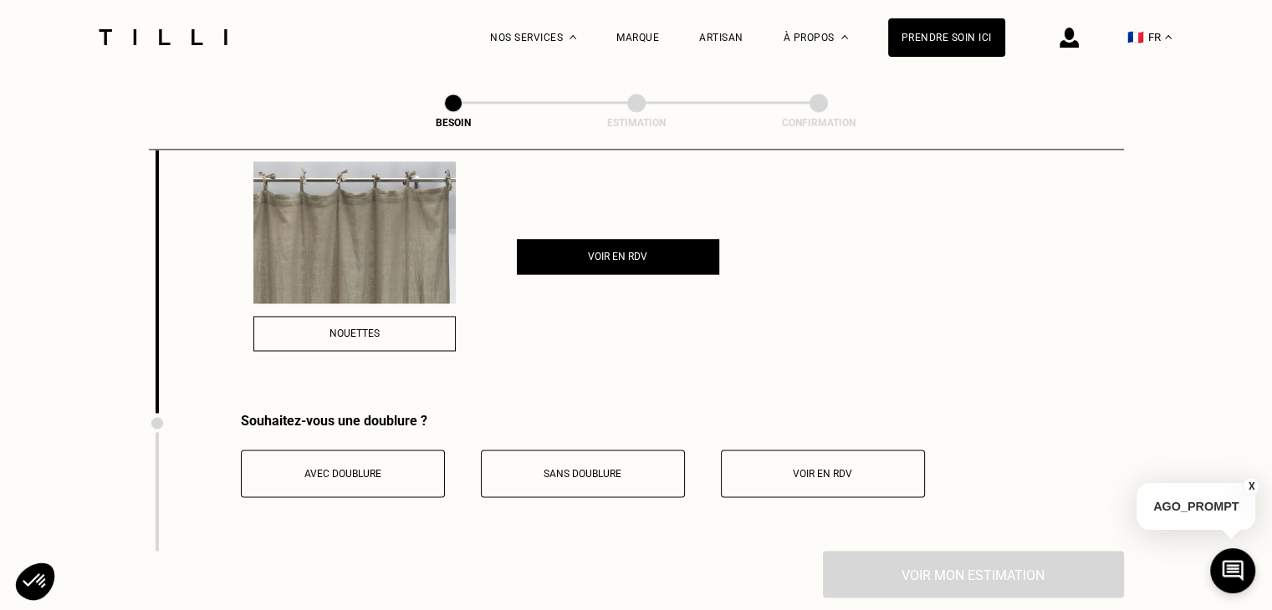
scroll to position [2736, 0]
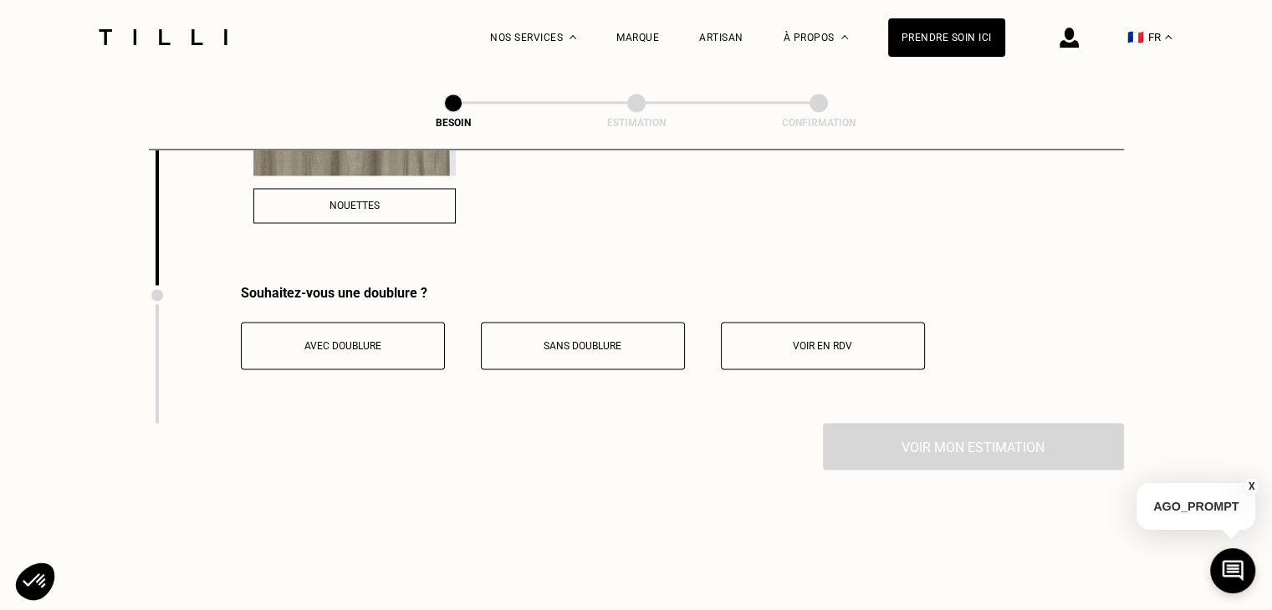
click at [783, 346] on button "Voir en RDV" at bounding box center [823, 346] width 204 height 48
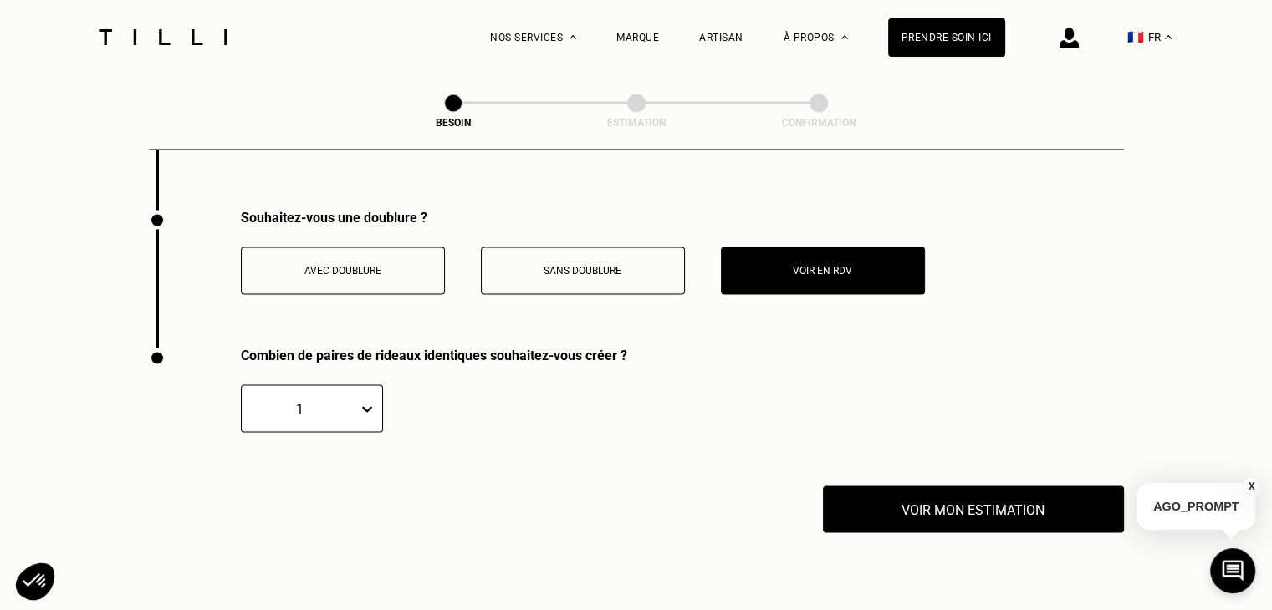
click at [301, 392] on div "1" at bounding box center [312, 409] width 142 height 48
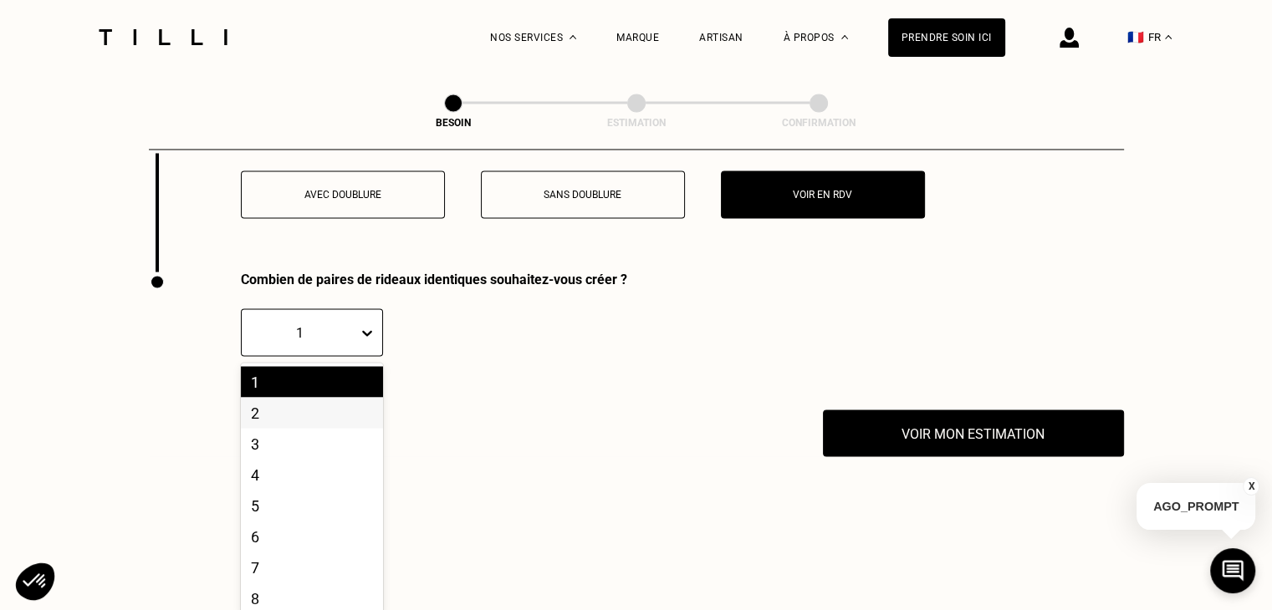
scroll to position [70, 0]
click at [280, 579] on div "10" at bounding box center [312, 594] width 142 height 31
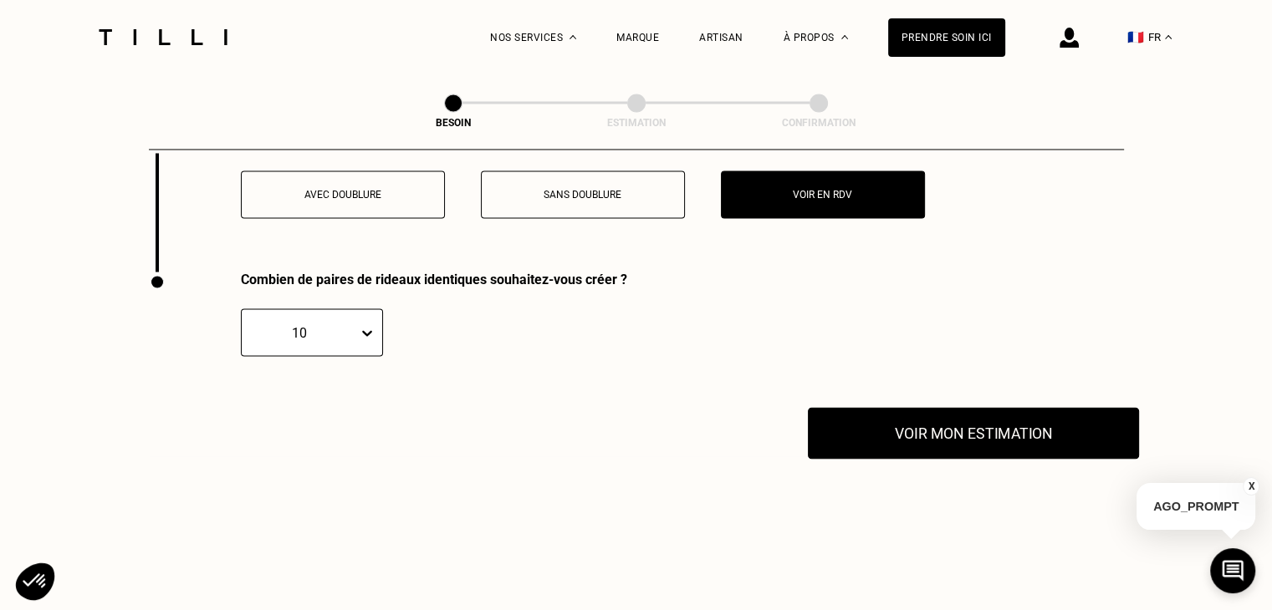
click at [867, 424] on button "Voir mon estimation" at bounding box center [973, 433] width 331 height 52
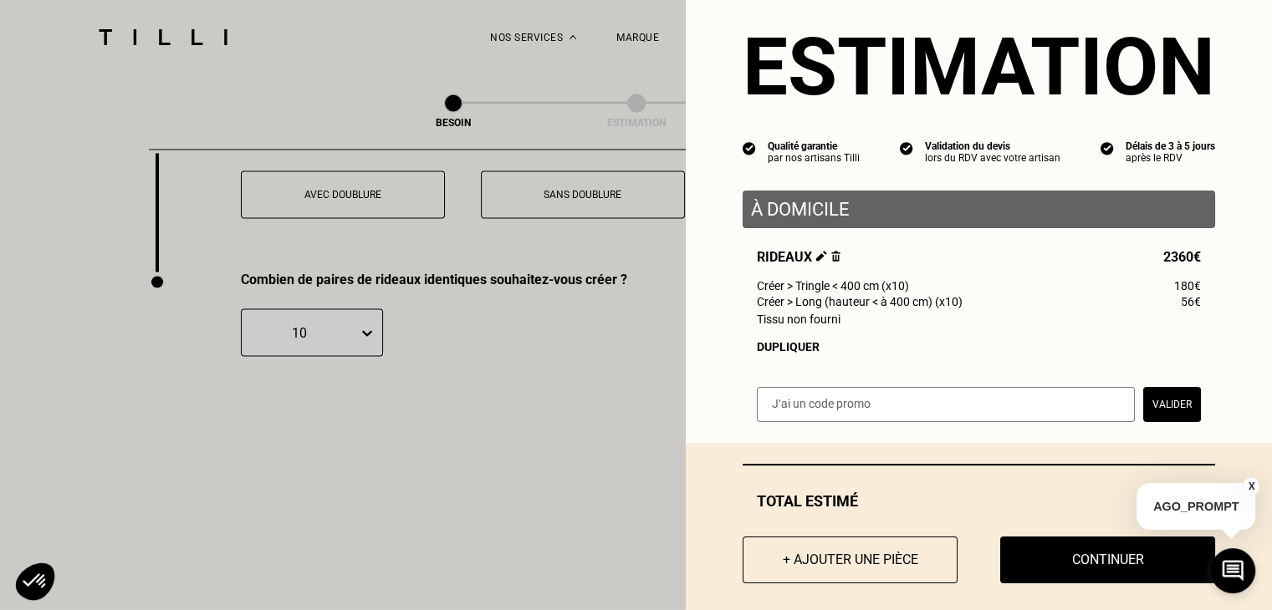
scroll to position [55, 0]
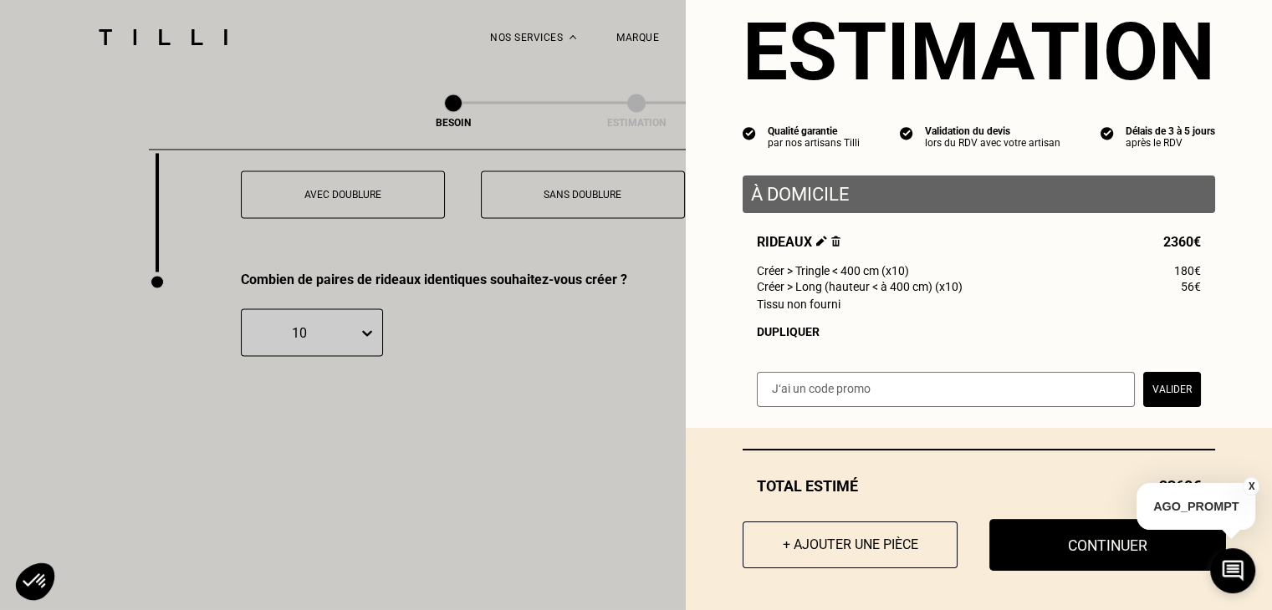
click at [1001, 543] on button "Continuer" at bounding box center [1107, 545] width 237 height 52
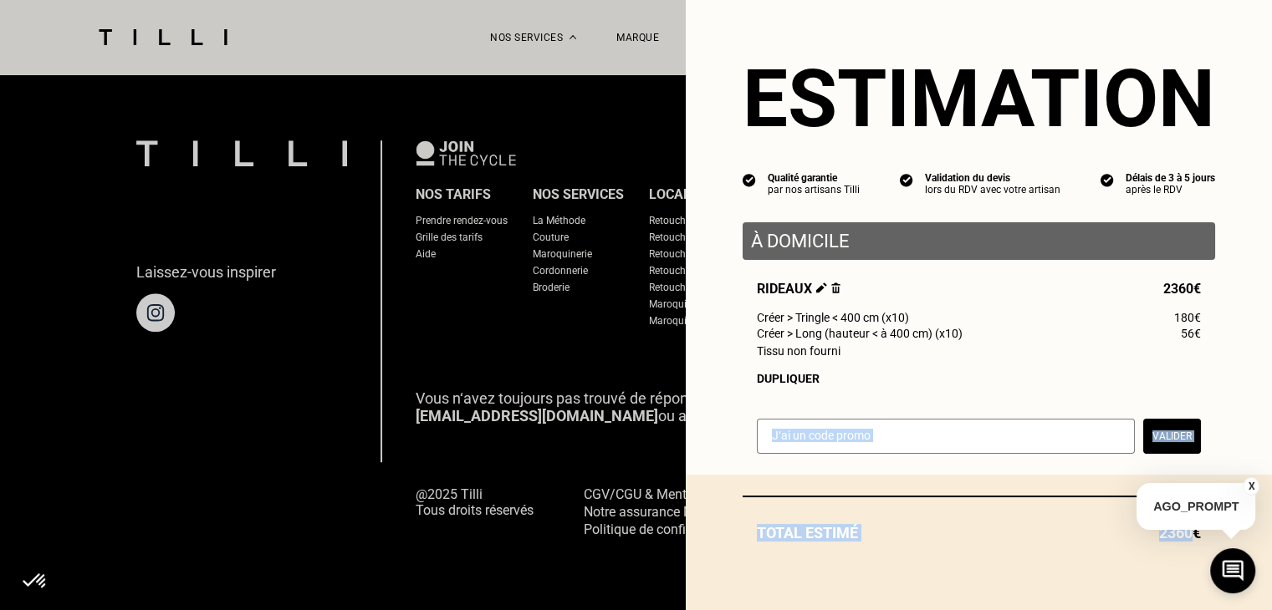
scroll to position [8, 0]
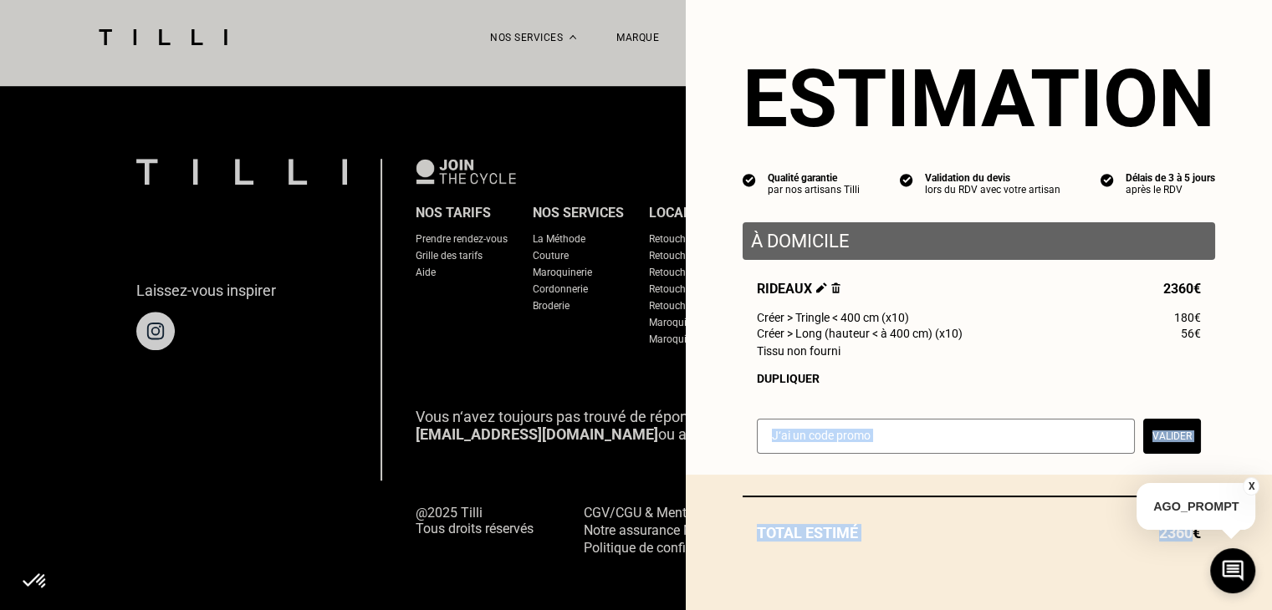
drag, startPoint x: 1001, startPoint y: 543, endPoint x: 898, endPoint y: 405, distance: 172.1
click at [898, 405] on div "Estimation Qualité garantie par nos artisans Tilli Validation du devis lors du …" at bounding box center [979, 303] width 586 height 610
select select "FR"
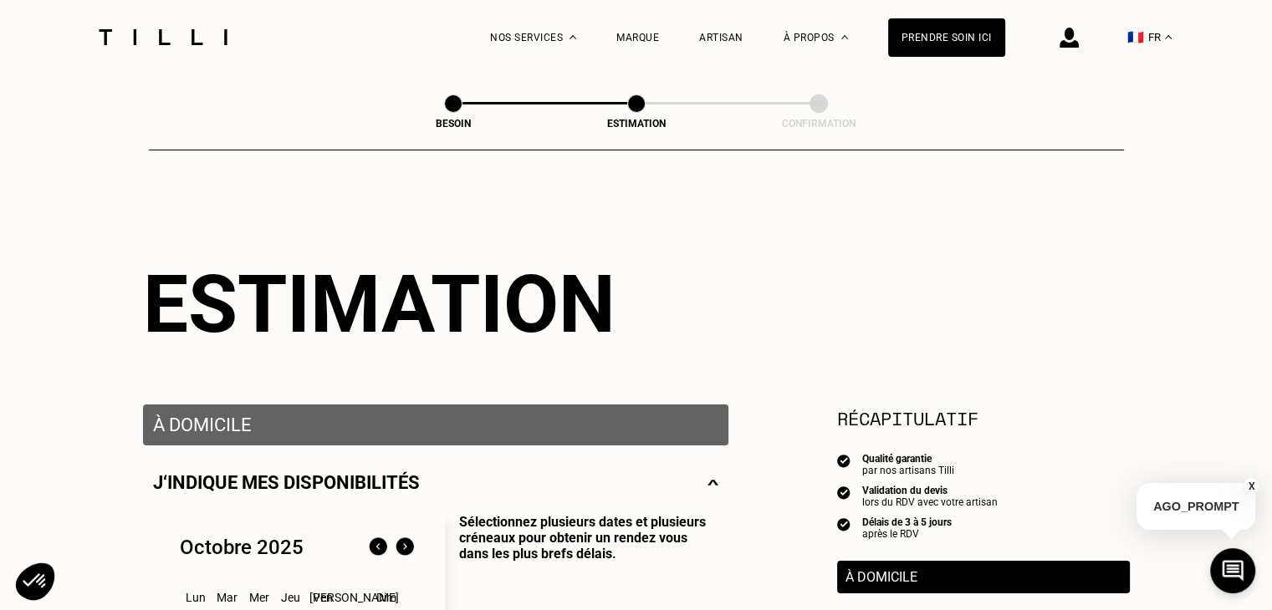
scroll to position [360, 0]
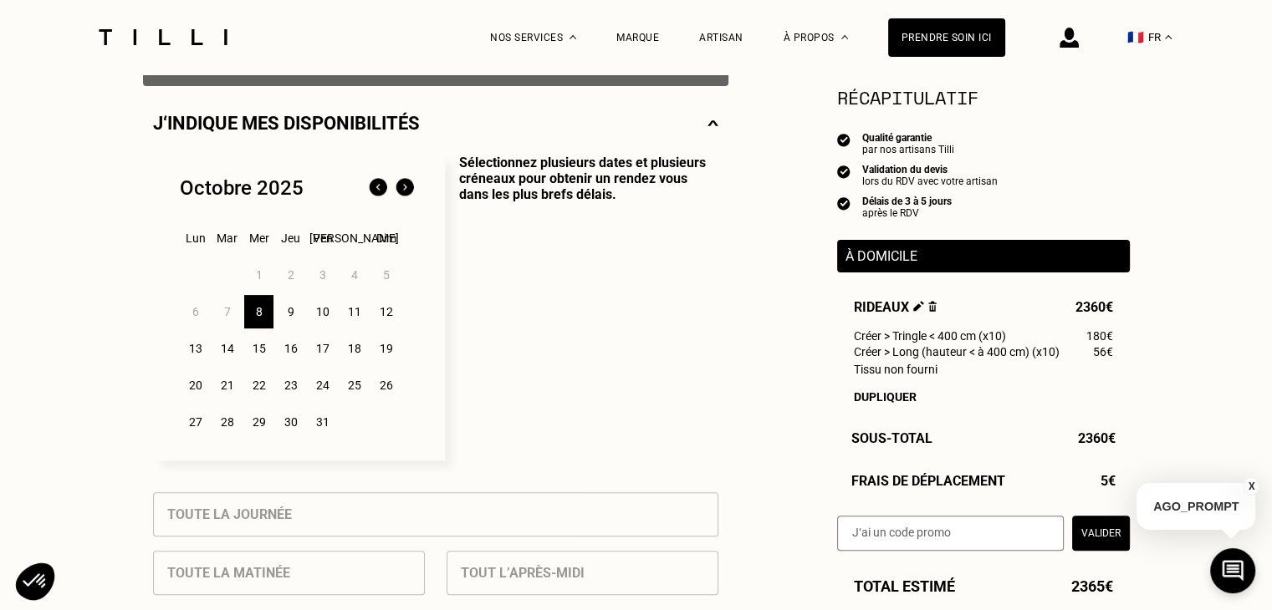
click at [261, 309] on div "8" at bounding box center [258, 311] width 29 height 33
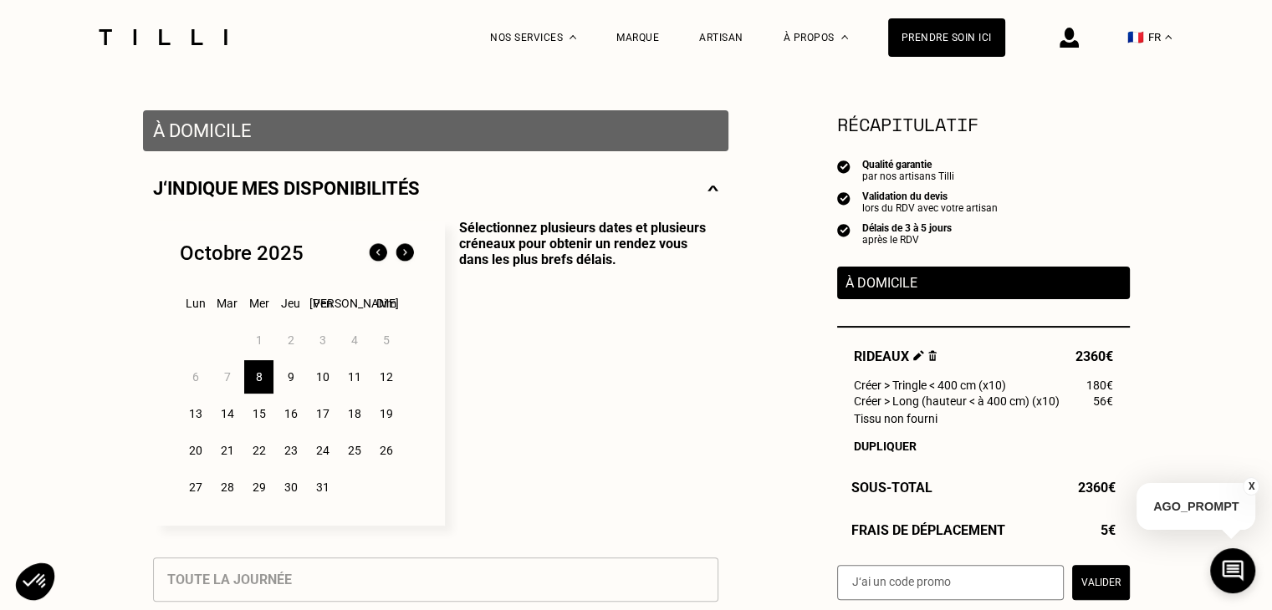
scroll to position [357, 0]
